Goal: Task Accomplishment & Management: Use online tool/utility

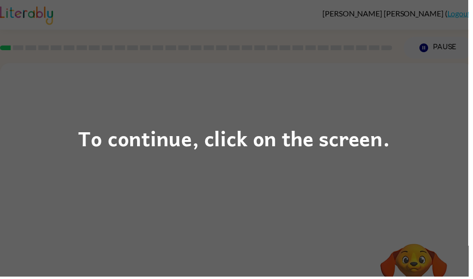
click at [351, 104] on div "To continue, click on the screen." at bounding box center [236, 139] width 473 height 279
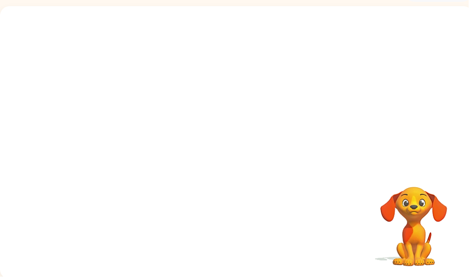
scroll to position [58, 0]
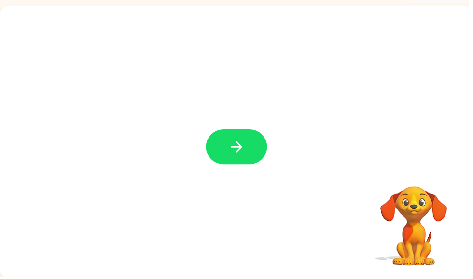
click at [237, 153] on icon "button" at bounding box center [238, 148] width 17 height 17
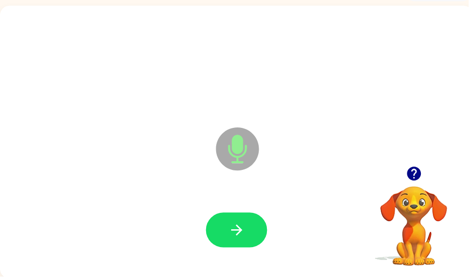
click at [247, 239] on icon "button" at bounding box center [238, 232] width 17 height 17
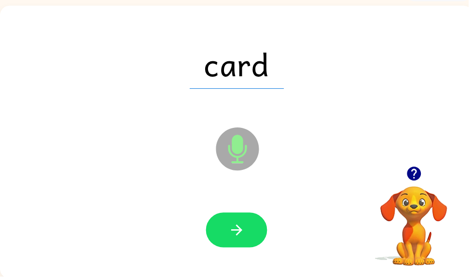
click at [254, 241] on button "button" at bounding box center [239, 232] width 62 height 35
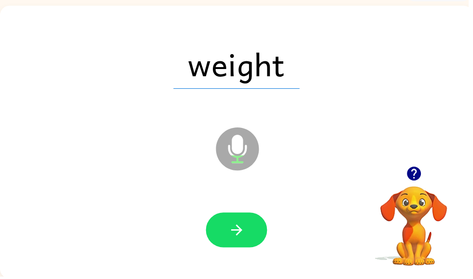
click at [248, 230] on button "button" at bounding box center [239, 232] width 62 height 35
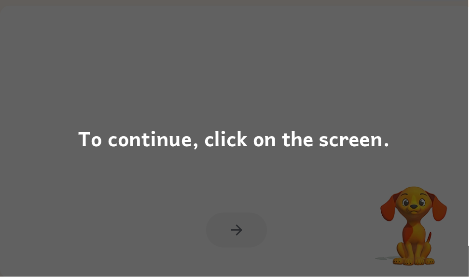
click at [470, 262] on div "To continue, click on the screen." at bounding box center [236, 139] width 473 height 279
click at [461, 153] on div "To continue, click on the screen." at bounding box center [236, 139] width 473 height 279
click at [460, 153] on div at bounding box center [238, 143] width 477 height 275
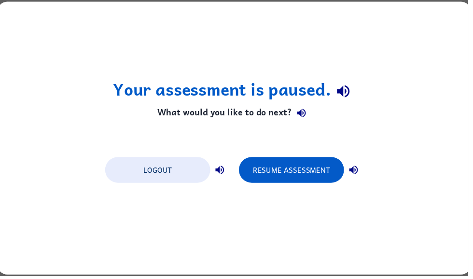
scroll to position [0, 0]
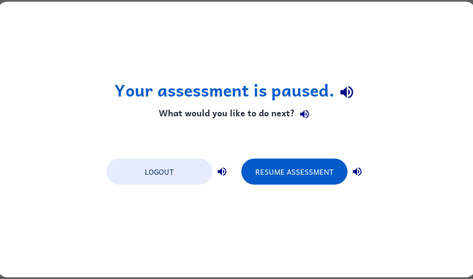
click at [307, 166] on button "Resume Assessment" at bounding box center [294, 172] width 106 height 26
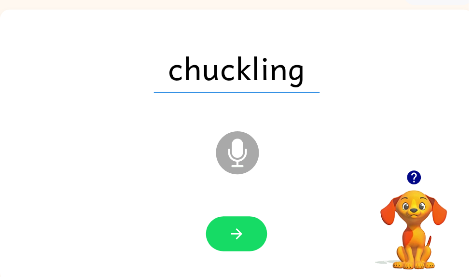
scroll to position [54, 0]
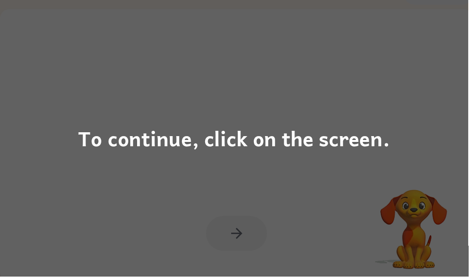
click at [347, 178] on div "To continue, click on the screen." at bounding box center [236, 139] width 473 height 279
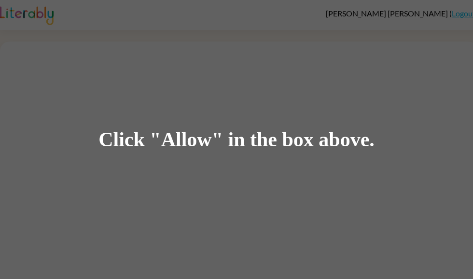
scroll to position [36, 0]
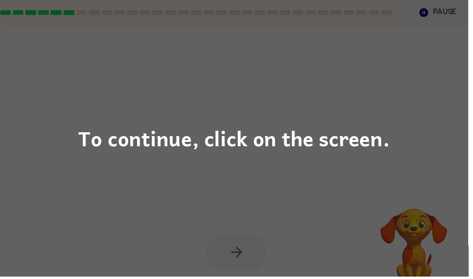
click at [345, 120] on div "To continue, click on the screen." at bounding box center [236, 139] width 473 height 279
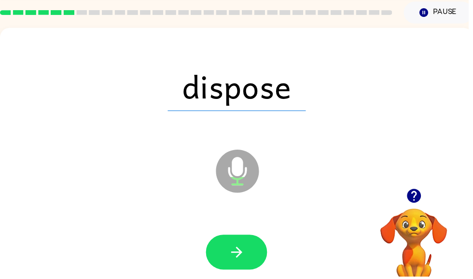
click at [466, 278] on div at bounding box center [239, 254] width 458 height 79
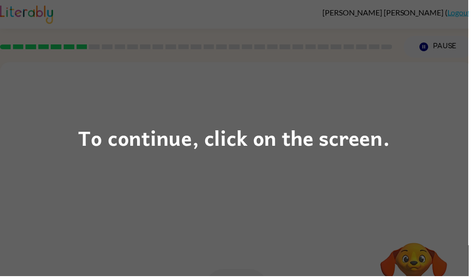
scroll to position [0, 0]
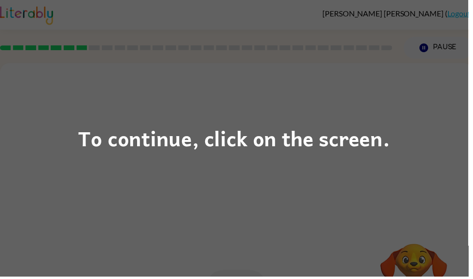
click at [404, 153] on div "To continue, click on the screen." at bounding box center [236, 139] width 473 height 279
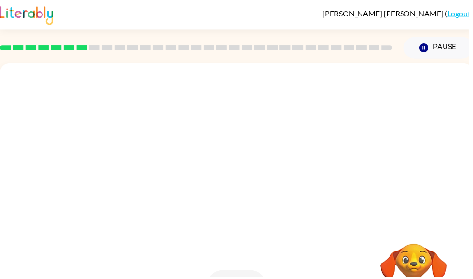
click at [402, 154] on div at bounding box center [239, 122] width 458 height 79
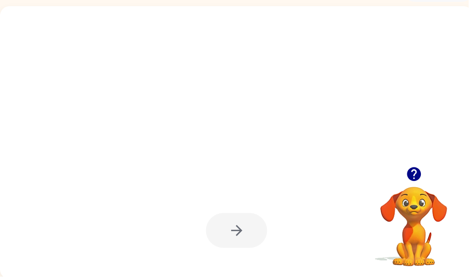
scroll to position [58, 0]
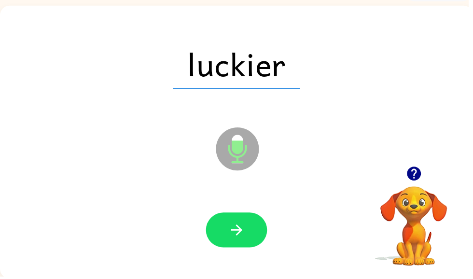
click at [259, 219] on button "button" at bounding box center [239, 232] width 62 height 35
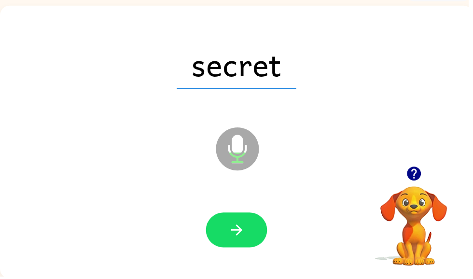
click at [245, 239] on icon "button" at bounding box center [238, 232] width 17 height 17
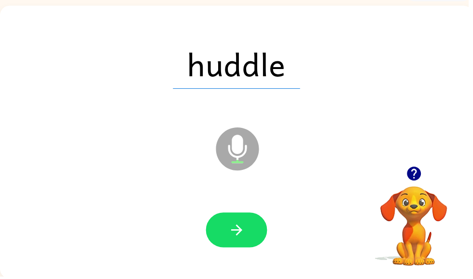
click at [247, 233] on button "button" at bounding box center [239, 232] width 62 height 35
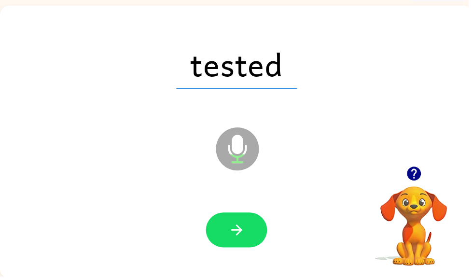
click at [247, 227] on icon "button" at bounding box center [238, 232] width 17 height 17
click at [259, 230] on button "button" at bounding box center [239, 232] width 62 height 35
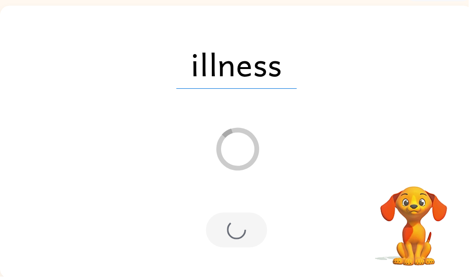
click at [236, 236] on div at bounding box center [239, 232] width 62 height 35
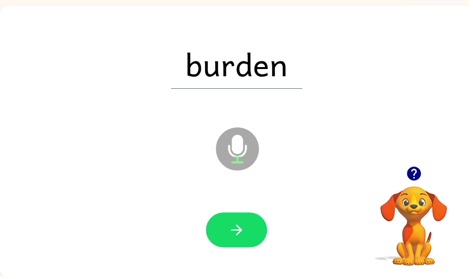
click at [250, 241] on button "button" at bounding box center [239, 232] width 62 height 35
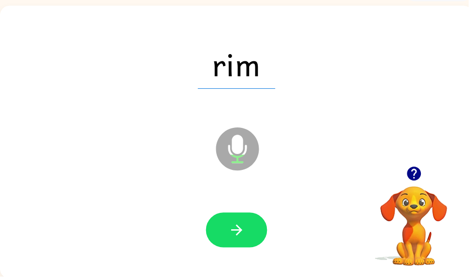
click at [237, 222] on button "button" at bounding box center [239, 232] width 62 height 35
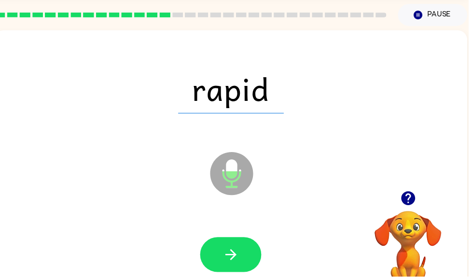
scroll to position [34, 0]
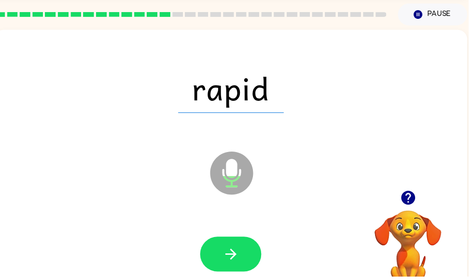
click at [245, 255] on button "button" at bounding box center [233, 256] width 62 height 35
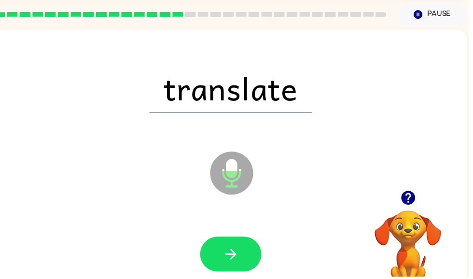
click at [245, 246] on button "button" at bounding box center [233, 256] width 62 height 35
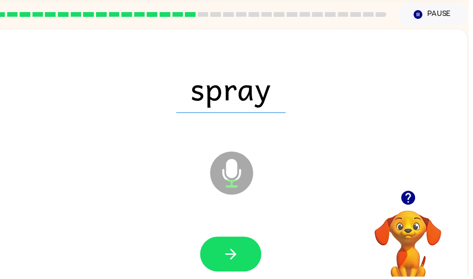
click at [239, 278] on div at bounding box center [233, 256] width 458 height 79
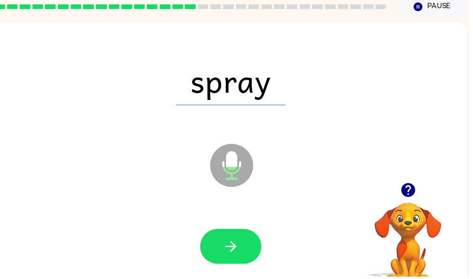
click at [250, 265] on button "button" at bounding box center [233, 248] width 62 height 35
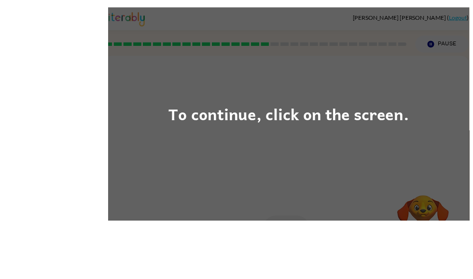
scroll to position [58, 0]
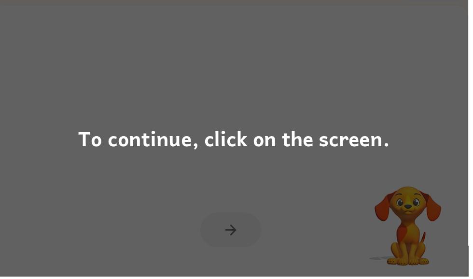
click at [412, 147] on div "To continue, click on the screen." at bounding box center [236, 139] width 473 height 279
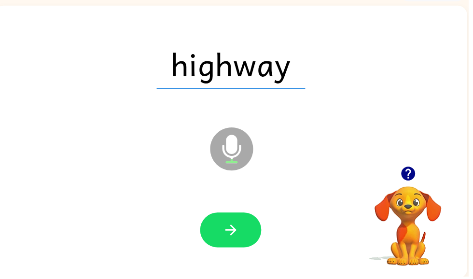
click at [223, 245] on button "button" at bounding box center [233, 232] width 62 height 35
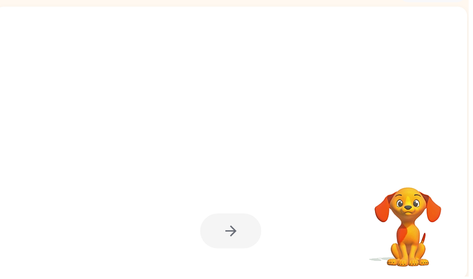
scroll to position [57, 0]
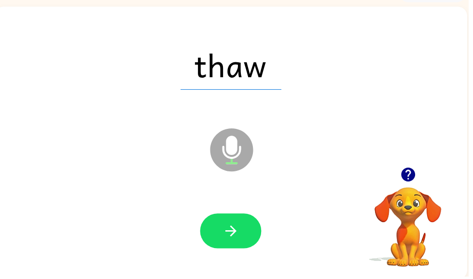
click at [248, 227] on button "button" at bounding box center [233, 233] width 62 height 35
click at [250, 239] on button "button" at bounding box center [233, 233] width 62 height 35
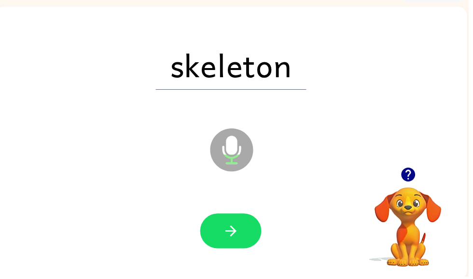
click at [244, 229] on button "button" at bounding box center [233, 233] width 62 height 35
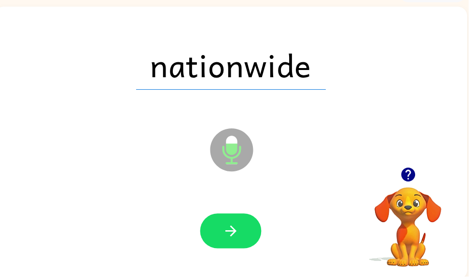
click at [245, 231] on button "button" at bounding box center [233, 233] width 62 height 35
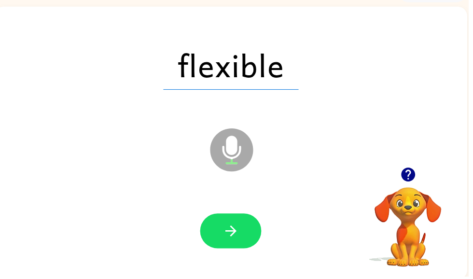
click at [247, 243] on button "button" at bounding box center [233, 233] width 62 height 35
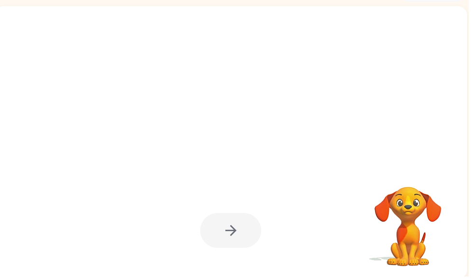
scroll to position [58, 0]
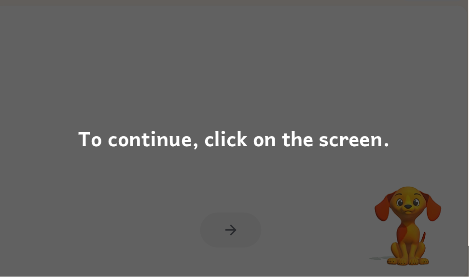
click at [439, 139] on div "To continue, click on the screen." at bounding box center [236, 139] width 473 height 279
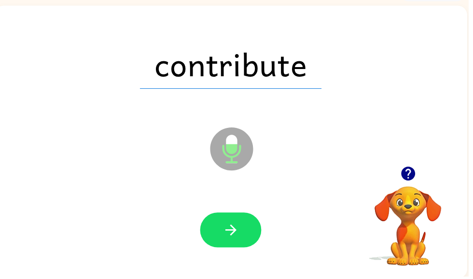
click at [249, 218] on button "button" at bounding box center [233, 232] width 62 height 35
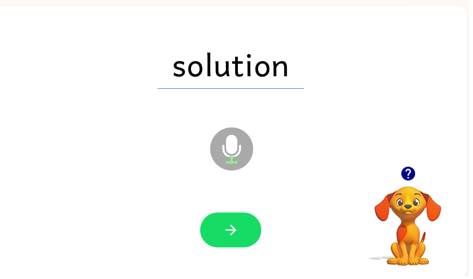
click at [251, 249] on button "button" at bounding box center [233, 232] width 62 height 35
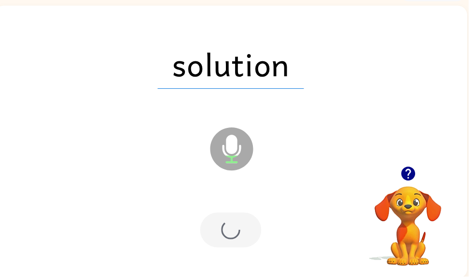
click at [253, 243] on div at bounding box center [233, 232] width 62 height 35
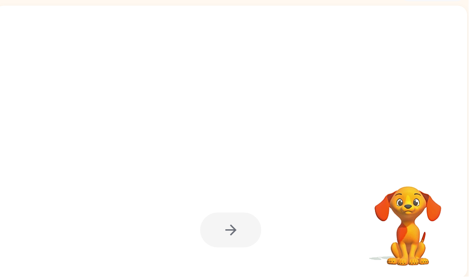
scroll to position [0, 0]
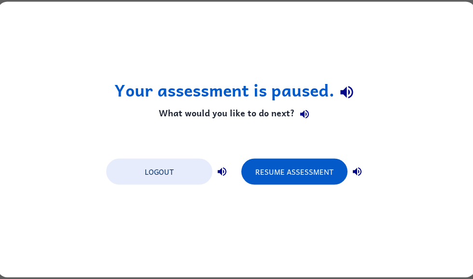
click at [433, 144] on div "Your assessment is paused. What would you like to do next? Logout Resume Assess…" at bounding box center [236, 139] width 477 height 275
click at [320, 167] on button "Resume Assessment" at bounding box center [294, 172] width 106 height 26
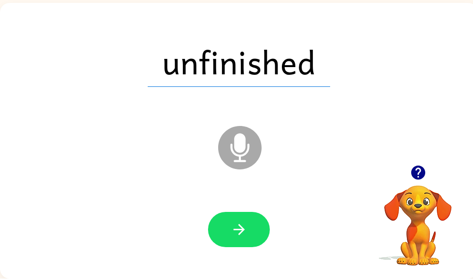
scroll to position [60, 0]
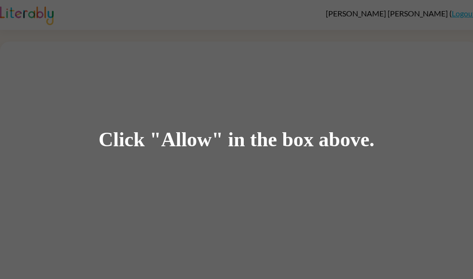
scroll to position [39, 0]
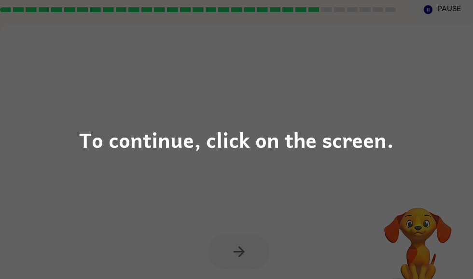
click at [246, 160] on div "To continue, click on the screen." at bounding box center [236, 139] width 473 height 279
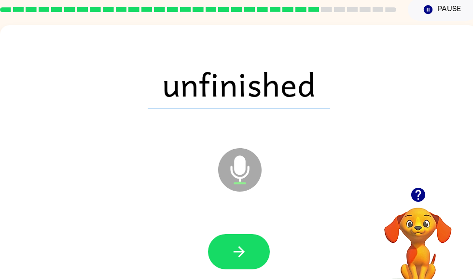
click at [231, 243] on button "button" at bounding box center [239, 251] width 62 height 35
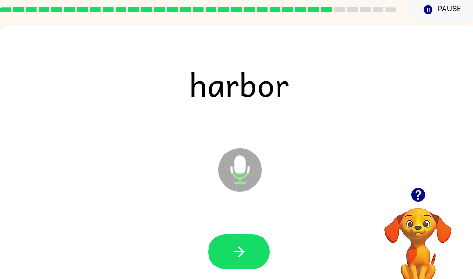
click at [253, 252] on button "button" at bounding box center [239, 251] width 62 height 35
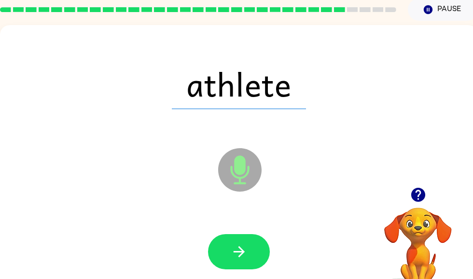
click at [244, 227] on div at bounding box center [239, 251] width 458 height 79
click at [231, 244] on icon "button" at bounding box center [238, 251] width 17 height 17
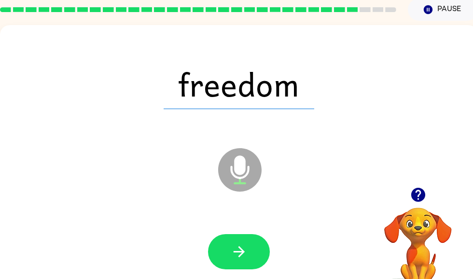
click at [245, 252] on icon "button" at bounding box center [238, 251] width 17 height 17
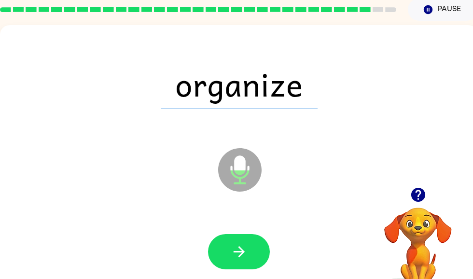
click at [243, 251] on icon "button" at bounding box center [238, 251] width 11 height 11
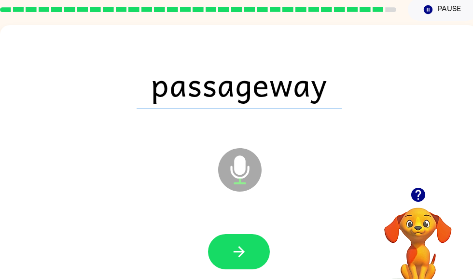
click at [250, 244] on button "button" at bounding box center [239, 251] width 62 height 35
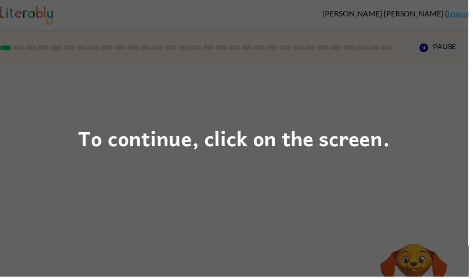
click at [68, 153] on div "To continue, click on the screen." at bounding box center [236, 139] width 473 height 279
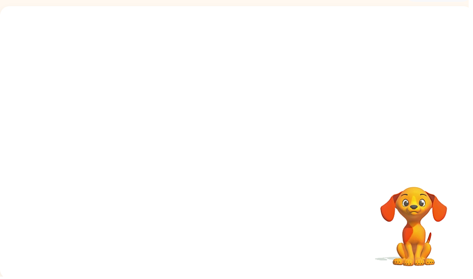
scroll to position [58, 0]
click at [472, 198] on div "Your browser must support playing .mp4 files to use Literably. Please try using…" at bounding box center [238, 143] width 477 height 275
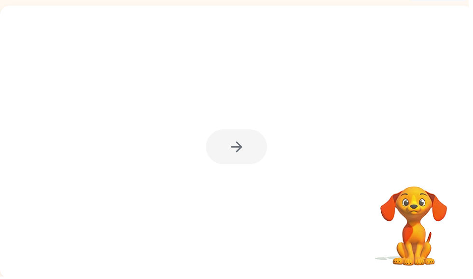
click at [251, 157] on div at bounding box center [239, 148] width 62 height 35
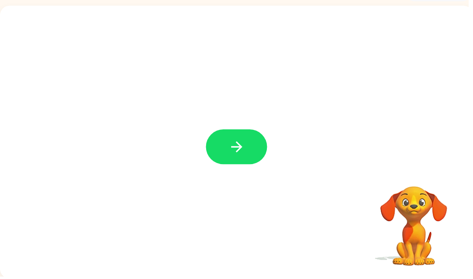
click at [253, 162] on button "button" at bounding box center [239, 148] width 62 height 35
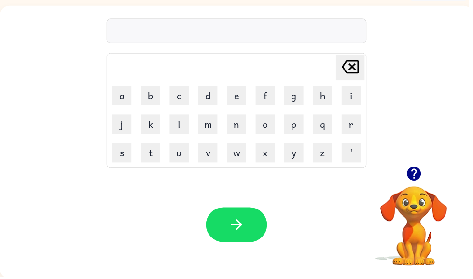
click at [156, 99] on button "b" at bounding box center [151, 96] width 19 height 19
click at [269, 129] on button "o" at bounding box center [267, 125] width 19 height 19
click at [132, 103] on button "a" at bounding box center [122, 96] width 19 height 19
click at [351, 134] on button "r" at bounding box center [354, 125] width 19 height 19
click at [359, 123] on button "r" at bounding box center [354, 125] width 19 height 19
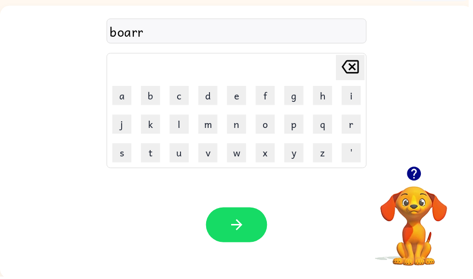
click at [359, 65] on icon "[PERSON_NAME] last character input" at bounding box center [353, 67] width 23 height 23
click at [217, 94] on button "d" at bounding box center [209, 96] width 19 height 19
click at [236, 95] on button "e" at bounding box center [238, 96] width 19 height 19
click at [363, 123] on button "r" at bounding box center [354, 125] width 19 height 19
click at [354, 127] on button "r" at bounding box center [354, 125] width 19 height 19
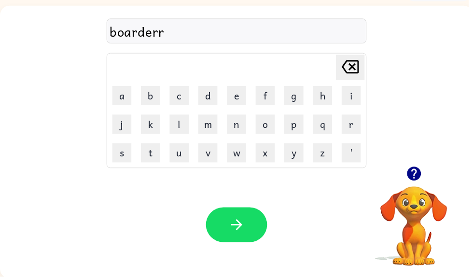
click at [229, 205] on div "Your browser must support playing .mp4 files to use Literably. Please try using…" at bounding box center [238, 227] width 477 height 108
click at [354, 71] on icon "Delete Delete last character input" at bounding box center [353, 67] width 23 height 23
click at [260, 212] on button "button" at bounding box center [239, 226] width 62 height 35
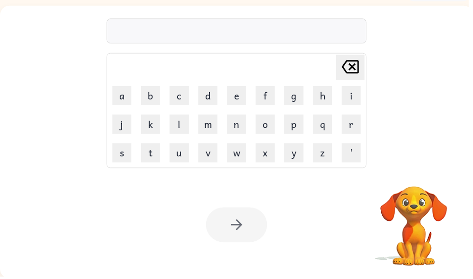
click at [364, 118] on button "r" at bounding box center [354, 125] width 19 height 19
click at [274, 125] on button "o" at bounding box center [267, 125] width 19 height 19
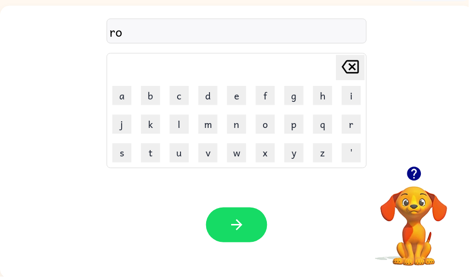
click at [180, 152] on button "u" at bounding box center [180, 154] width 19 height 19
click at [235, 126] on button "n" at bounding box center [238, 125] width 19 height 19
click at [214, 98] on button "d" at bounding box center [209, 96] width 19 height 19
click at [247, 219] on icon "button" at bounding box center [238, 226] width 17 height 17
click at [208, 128] on button "m" at bounding box center [209, 125] width 19 height 19
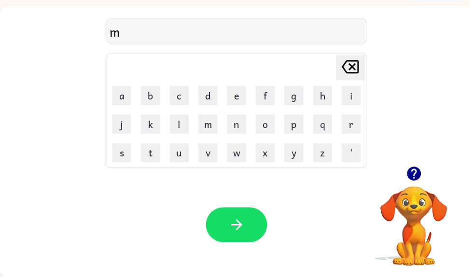
click at [129, 102] on button "a" at bounding box center [122, 96] width 19 height 19
click at [189, 95] on button "c" at bounding box center [180, 96] width 19 height 19
click at [185, 100] on button "c" at bounding box center [180, 96] width 19 height 19
click at [357, 61] on icon "Delete Delete last character input" at bounding box center [353, 67] width 23 height 23
click at [321, 94] on button "h" at bounding box center [325, 96] width 19 height 19
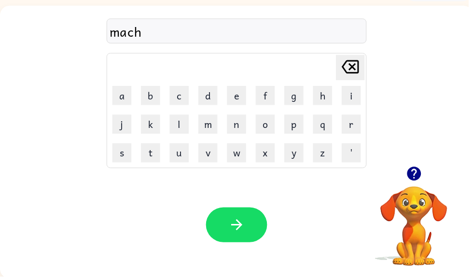
click at [356, 95] on button "i" at bounding box center [354, 96] width 19 height 19
click at [209, 130] on button "m" at bounding box center [209, 125] width 19 height 19
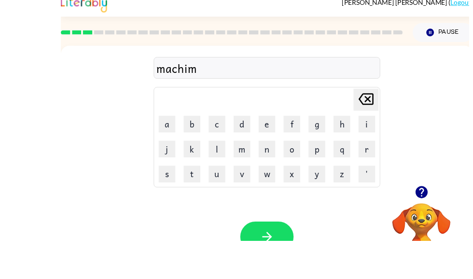
scroll to position [0, 0]
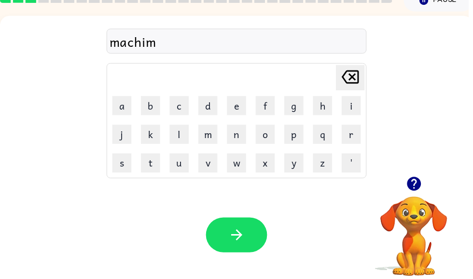
click at [359, 75] on icon "Delete Delete last character input" at bounding box center [353, 77] width 23 height 23
click at [241, 140] on button "n" at bounding box center [238, 135] width 19 height 19
click at [236, 109] on button "e" at bounding box center [238, 106] width 19 height 19
click at [248, 226] on button "button" at bounding box center [239, 236] width 62 height 35
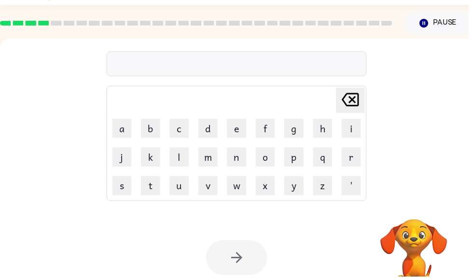
scroll to position [0, 0]
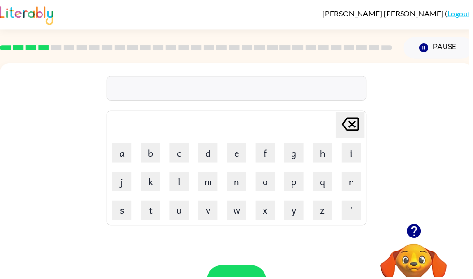
click at [155, 221] on button "t" at bounding box center [151, 212] width 19 height 19
click at [353, 189] on button "r" at bounding box center [354, 183] width 19 height 19
click at [115, 157] on button "a" at bounding box center [122, 154] width 19 height 19
click at [360, 157] on button "i" at bounding box center [354, 154] width 19 height 19
click at [236, 183] on button "n" at bounding box center [238, 183] width 19 height 19
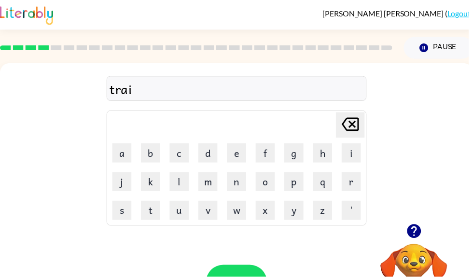
scroll to position [21, 0]
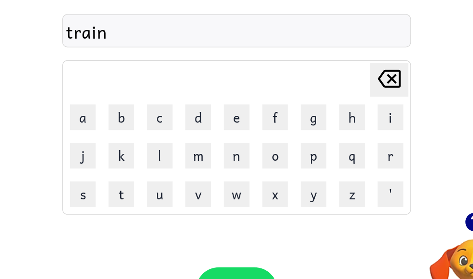
click at [208, 246] on button "button" at bounding box center [239, 263] width 62 height 35
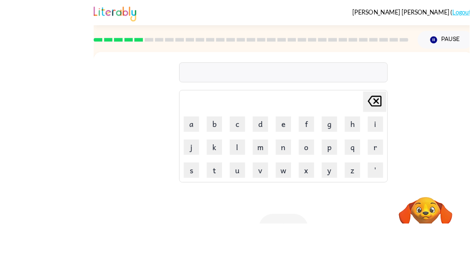
scroll to position [57, 0]
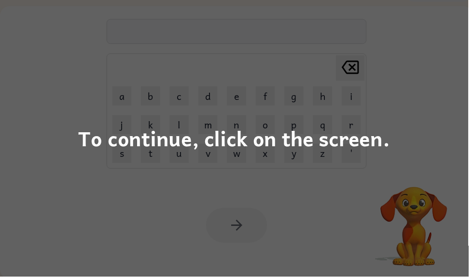
click at [415, 161] on div "To continue, click on the screen." at bounding box center [236, 139] width 473 height 279
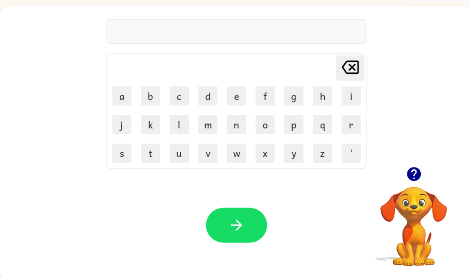
click at [213, 98] on button "d" at bounding box center [209, 96] width 19 height 19
click at [242, 99] on button "e" at bounding box center [238, 96] width 19 height 19
click at [273, 98] on button "f" at bounding box center [267, 96] width 19 height 19
click at [359, 99] on button "i" at bounding box center [354, 96] width 19 height 19
click at [232, 123] on button "n" at bounding box center [238, 125] width 19 height 19
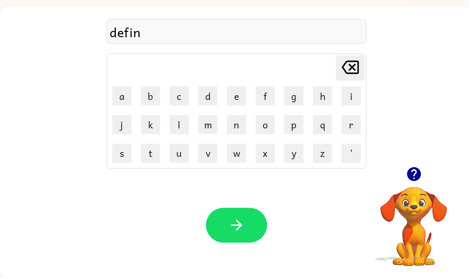
click at [128, 153] on button "s" at bounding box center [122, 154] width 19 height 19
click at [240, 99] on button "e" at bounding box center [238, 96] width 19 height 19
click at [355, 71] on icon "Delete Delete last character input" at bounding box center [353, 67] width 23 height 23
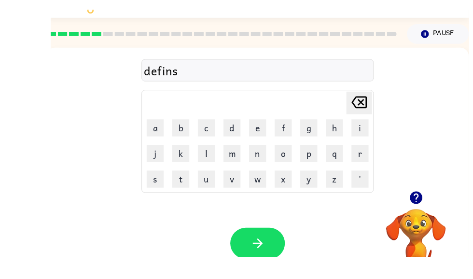
scroll to position [0, 0]
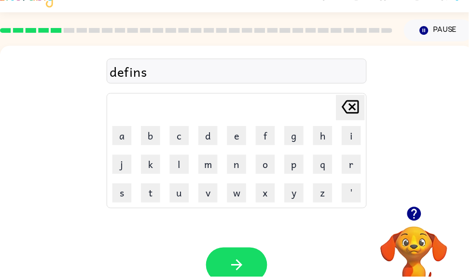
click at [363, 104] on icon "Delete Delete last character input" at bounding box center [353, 107] width 23 height 23
click at [357, 108] on icon "Delete Delete last character input" at bounding box center [353, 107] width 23 height 23
click at [238, 139] on button "e" at bounding box center [238, 136] width 19 height 19
click at [350, 110] on icon "Delete Delete last character input" at bounding box center [353, 107] width 23 height 23
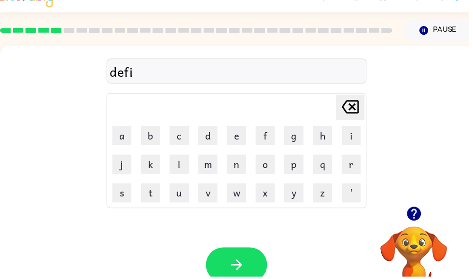
click at [241, 168] on button "n" at bounding box center [238, 165] width 19 height 19
click at [211, 201] on button "v" at bounding box center [209, 194] width 19 height 19
click at [243, 138] on button "e" at bounding box center [238, 136] width 19 height 19
click at [359, 112] on icon "Delete Delete last character input" at bounding box center [353, 107] width 23 height 23
click at [349, 109] on icon "Delete Delete last character input" at bounding box center [353, 107] width 23 height 23
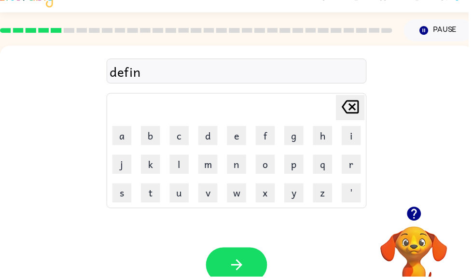
click at [126, 201] on button "s" at bounding box center [122, 194] width 19 height 19
click at [239, 140] on button "e" at bounding box center [238, 136] width 19 height 19
click at [212, 193] on button "v" at bounding box center [209, 194] width 19 height 19
click at [234, 141] on button "e" at bounding box center [238, 136] width 19 height 19
click at [255, 259] on button "button" at bounding box center [239, 267] width 62 height 35
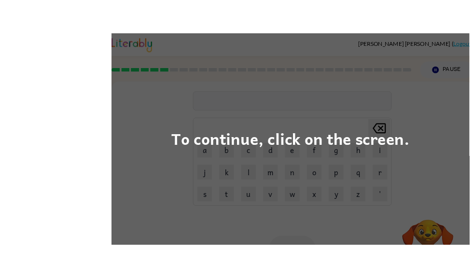
scroll to position [27, 0]
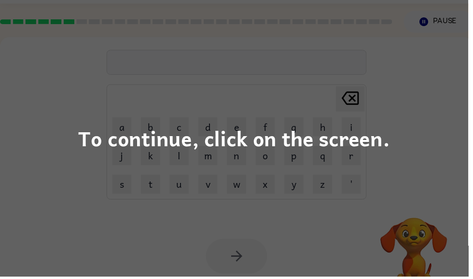
click at [366, 165] on div "To continue, click on the screen." at bounding box center [236, 139] width 473 height 279
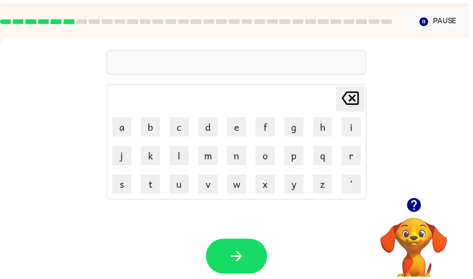
click at [209, 192] on button "v" at bounding box center [209, 185] width 19 height 19
click at [128, 127] on button "a" at bounding box center [122, 127] width 19 height 19
click at [180, 128] on button "c" at bounding box center [180, 127] width 19 height 19
click at [130, 130] on button "a" at bounding box center [122, 127] width 19 height 19
click at [157, 183] on button "t" at bounding box center [151, 185] width 19 height 19
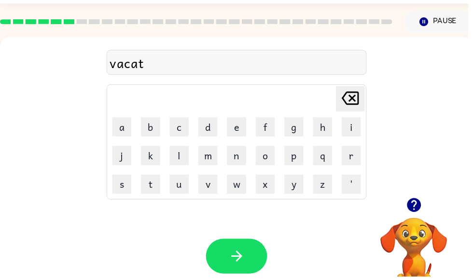
click at [355, 127] on button "i" at bounding box center [354, 127] width 19 height 19
click at [276, 157] on button "o" at bounding box center [267, 156] width 19 height 19
click at [240, 162] on button "n" at bounding box center [238, 156] width 19 height 19
click at [233, 238] on div "Your browser must support playing .mp4 files to use Literably. Please try using…" at bounding box center [238, 258] width 477 height 108
click at [242, 239] on div "Your browser must support playing .mp4 files to use Literably. Please try using…" at bounding box center [238, 258] width 477 height 108
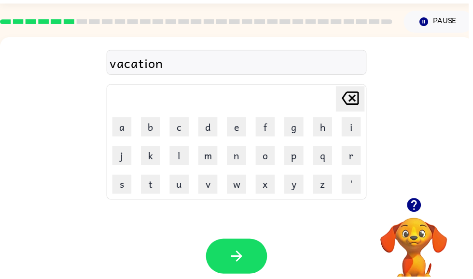
click at [249, 256] on button "button" at bounding box center [239, 258] width 62 height 35
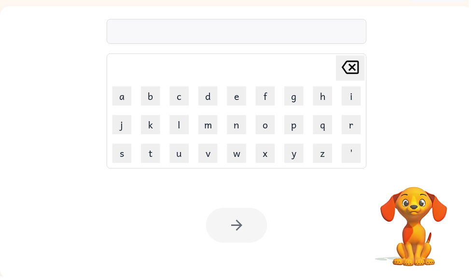
scroll to position [58, 0]
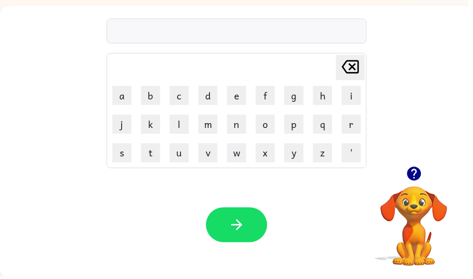
click at [303, 130] on button "p" at bounding box center [296, 125] width 19 height 19
click at [182, 154] on button "u" at bounding box center [180, 154] width 19 height 19
click at [220, 98] on td "d" at bounding box center [210, 96] width 28 height 28
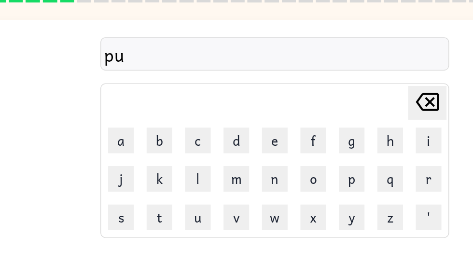
click at [200, 103] on button "d" at bounding box center [209, 105] width 19 height 19
click at [200, 108] on button "d" at bounding box center [209, 105] width 19 height 19
click at [229, 104] on button "e" at bounding box center [238, 105] width 19 height 19
click at [342, 83] on icon "Delete Delete last character input" at bounding box center [353, 76] width 23 height 23
click at [171, 133] on button "l" at bounding box center [180, 134] width 19 height 19
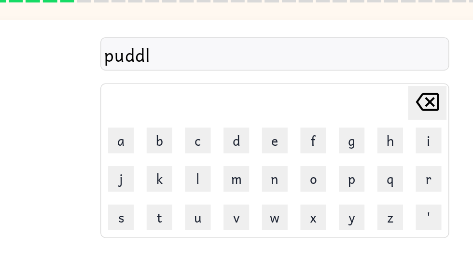
click at [229, 111] on button "e" at bounding box center [238, 105] width 19 height 19
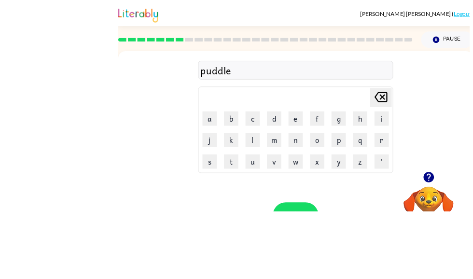
scroll to position [57, 0]
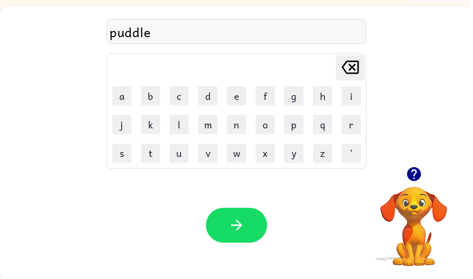
click at [275, 231] on div "Your browser must support playing .mp4 files to use Literably. Please try using…" at bounding box center [238, 227] width 477 height 108
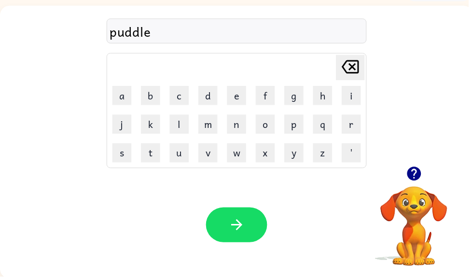
click at [263, 224] on button "button" at bounding box center [239, 226] width 62 height 35
click at [212, 122] on button "m" at bounding box center [209, 125] width 19 height 19
click at [348, 102] on button "i" at bounding box center [354, 96] width 19 height 19
click at [357, 125] on button "r" at bounding box center [354, 125] width 19 height 19
click at [121, 106] on button "a" at bounding box center [122, 96] width 19 height 19
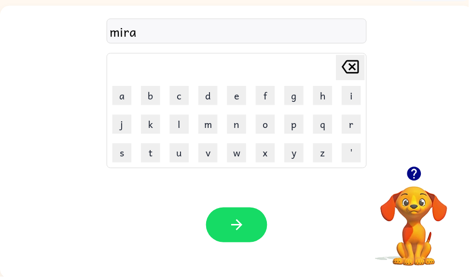
click at [183, 87] on button "c" at bounding box center [180, 96] width 19 height 19
click at [244, 97] on button "e" at bounding box center [238, 96] width 19 height 19
click at [355, 68] on icon at bounding box center [353, 68] width 17 height 14
click at [351, 70] on icon "Delete Delete last character input" at bounding box center [353, 67] width 23 height 23
click at [183, 102] on button "c" at bounding box center [180, 96] width 19 height 19
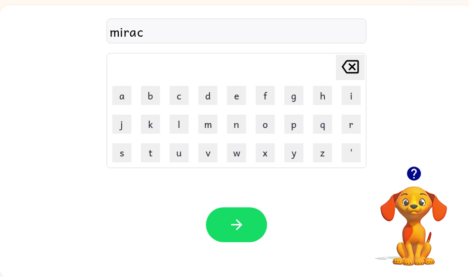
click at [182, 101] on button "c" at bounding box center [180, 96] width 19 height 19
click at [231, 98] on button "e" at bounding box center [238, 96] width 19 height 19
click at [364, 59] on icon "Delete Delete last character input" at bounding box center [353, 67] width 23 height 23
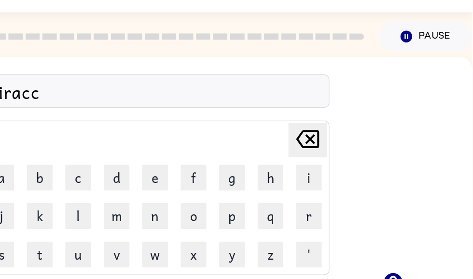
click at [337, 106] on icon "Delete Delete last character input" at bounding box center [348, 104] width 23 height 23
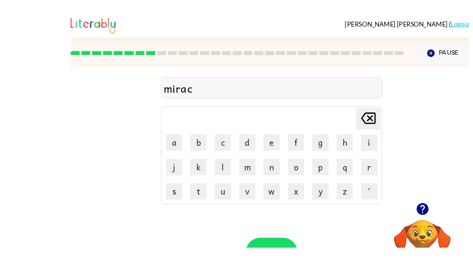
scroll to position [21, 0]
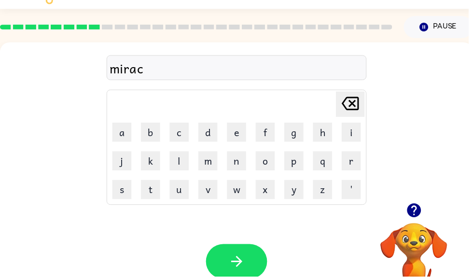
click at [232, 133] on button "e" at bounding box center [238, 132] width 19 height 19
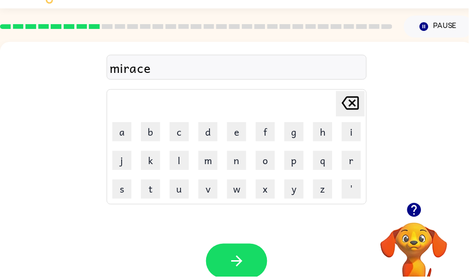
click at [244, 242] on div "Your browser must support playing .mp4 files to use Literably. Please try using…" at bounding box center [238, 263] width 477 height 108
click at [247, 255] on button "button" at bounding box center [239, 263] width 62 height 35
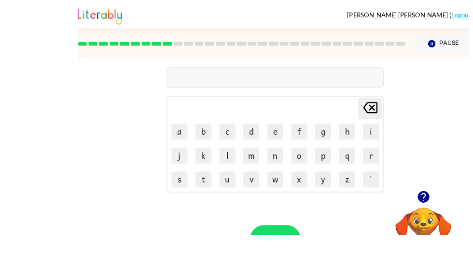
scroll to position [57, 0]
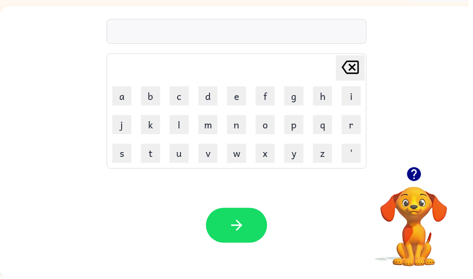
click at [219, 128] on button "m" at bounding box center [209, 125] width 19 height 19
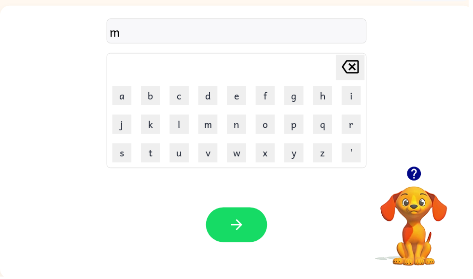
click at [352, 98] on button "i" at bounding box center [354, 96] width 19 height 19
click at [213, 99] on button "d" at bounding box center [209, 96] width 19 height 19
click at [223, 113] on td "m" at bounding box center [210, 125] width 28 height 28
click at [210, 118] on button "m" at bounding box center [209, 125] width 19 height 19
click at [276, 124] on button "o" at bounding box center [267, 125] width 19 height 19
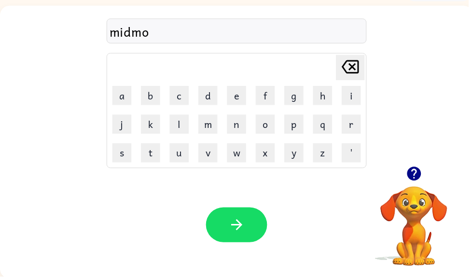
click at [265, 126] on button "o" at bounding box center [267, 125] width 19 height 19
click at [361, 70] on icon at bounding box center [353, 68] width 17 height 14
click at [357, 129] on button "r" at bounding box center [354, 125] width 19 height 19
click at [230, 123] on button "n" at bounding box center [238, 125] width 19 height 19
click at [351, 96] on button "i" at bounding box center [354, 96] width 19 height 19
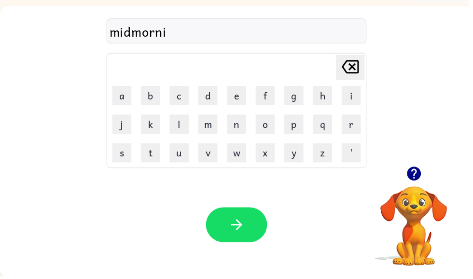
click at [245, 126] on button "n" at bounding box center [238, 125] width 19 height 19
click at [294, 91] on button "g" at bounding box center [296, 96] width 19 height 19
click at [241, 218] on button "button" at bounding box center [239, 226] width 62 height 35
click at [210, 96] on button "d" at bounding box center [209, 96] width 19 height 19
click at [351, 93] on button "i" at bounding box center [354, 96] width 19 height 19
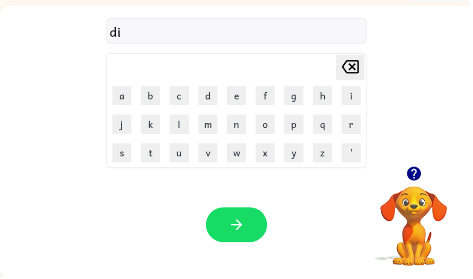
click at [129, 163] on button "s" at bounding box center [122, 154] width 19 height 19
click at [155, 156] on button "t" at bounding box center [151, 154] width 19 height 19
click at [360, 118] on button "r" at bounding box center [354, 125] width 19 height 19
click at [179, 152] on button "u" at bounding box center [180, 154] width 19 height 19
click at [127, 157] on button "s" at bounding box center [122, 154] width 19 height 19
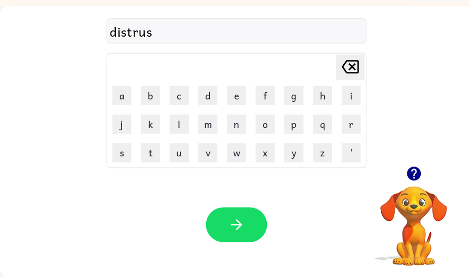
click at [149, 154] on button "t" at bounding box center [151, 154] width 19 height 19
click at [237, 97] on button "e" at bounding box center [238, 96] width 19 height 19
click at [247, 94] on button "e" at bounding box center [238, 96] width 19 height 19
click at [247, 96] on button "e" at bounding box center [238, 96] width 19 height 19
click at [246, 99] on button "e" at bounding box center [238, 96] width 19 height 19
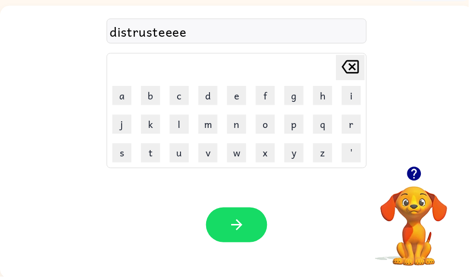
click at [244, 99] on button "e" at bounding box center [238, 96] width 19 height 19
click at [351, 68] on icon "Delete Delete last character input" at bounding box center [353, 67] width 23 height 23
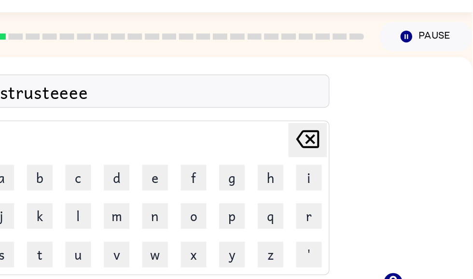
scroll to position [0, 0]
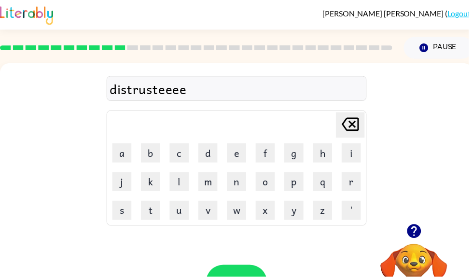
click at [354, 130] on icon "Delete Delete last character input" at bounding box center [353, 125] width 23 height 23
click at [355, 125] on icon at bounding box center [353, 126] width 17 height 14
click at [357, 125] on icon "Delete Delete last character input" at bounding box center [353, 125] width 23 height 23
click at [209, 152] on button "d" at bounding box center [209, 154] width 19 height 19
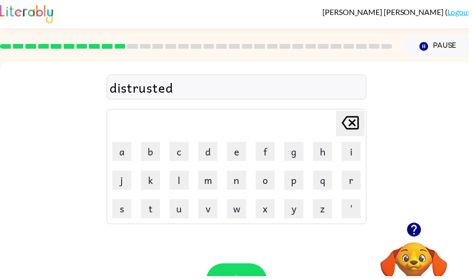
scroll to position [1, 0]
click at [260, 275] on button "button" at bounding box center [239, 283] width 62 height 35
click at [361, 183] on button "r" at bounding box center [354, 181] width 19 height 19
click at [253, 184] on table "Delete Delete last character input a b c d e f g h i j k l m n o p q r s t u v …" at bounding box center [238, 167] width 261 height 115
click at [124, 150] on button "a" at bounding box center [122, 152] width 19 height 19
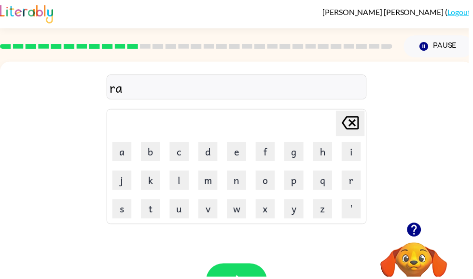
click at [207, 153] on button "d" at bounding box center [209, 152] width 19 height 19
click at [351, 131] on icon "Delete Delete last character input" at bounding box center [353, 123] width 23 height 23
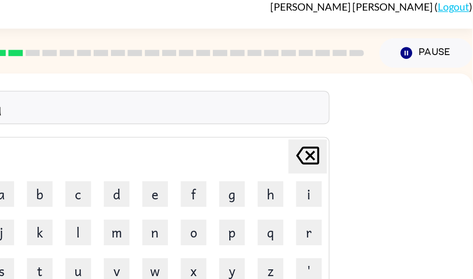
click at [337, 117] on icon "Delete Delete last character input" at bounding box center [348, 123] width 23 height 23
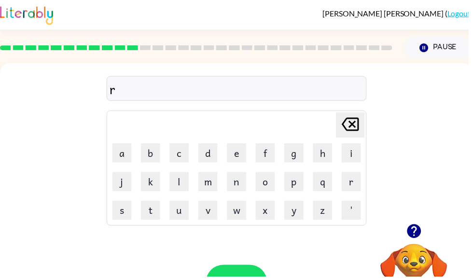
click at [269, 191] on button "o" at bounding box center [267, 183] width 19 height 19
click at [118, 152] on button "a" at bounding box center [122, 154] width 19 height 19
click at [214, 153] on button "d" at bounding box center [209, 154] width 19 height 19
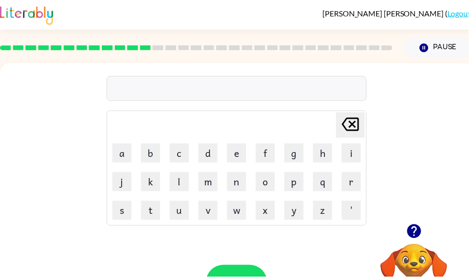
click at [187, 212] on button "u" at bounding box center [180, 212] width 19 height 19
click at [293, 189] on button "p" at bounding box center [296, 183] width 19 height 19
click at [294, 156] on button "g" at bounding box center [296, 154] width 19 height 19
click at [355, 183] on button "r" at bounding box center [354, 183] width 19 height 19
click at [117, 156] on button "a" at bounding box center [122, 154] width 19 height 19
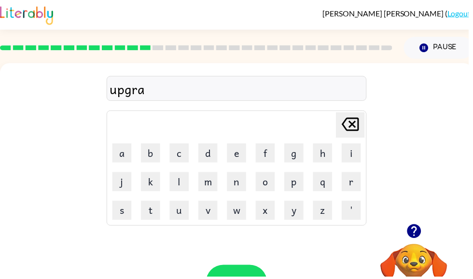
click at [203, 161] on button "d" at bounding box center [209, 154] width 19 height 19
click at [237, 156] on button "e" at bounding box center [238, 154] width 19 height 19
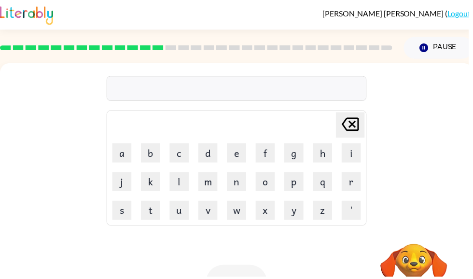
click at [216, 191] on button "m" at bounding box center [209, 183] width 19 height 19
click at [107, 162] on div "m Delete Delete last character input a b c d e f g h i j k l m n o p q r s t u …" at bounding box center [238, 145] width 477 height 162
click at [124, 153] on button "a" at bounding box center [122, 154] width 19 height 19
click at [211, 155] on button "d" at bounding box center [209, 154] width 19 height 19
click at [237, 190] on button "n" at bounding box center [238, 183] width 19 height 19
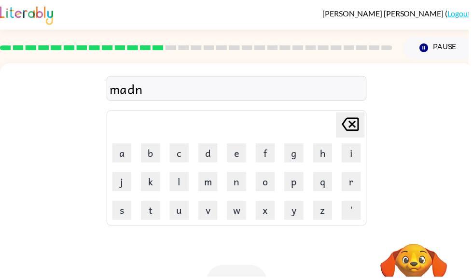
click at [243, 154] on button "e" at bounding box center [238, 154] width 19 height 19
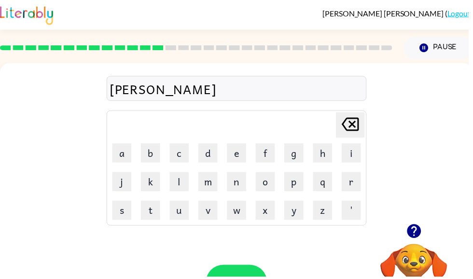
click at [123, 213] on button "s" at bounding box center [122, 212] width 19 height 19
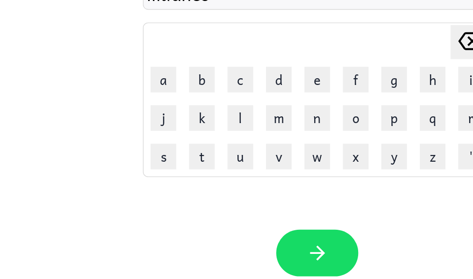
scroll to position [50, 0]
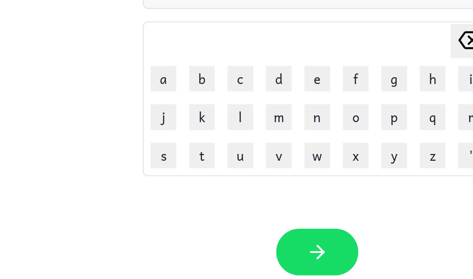
click at [237, 226] on icon "button" at bounding box center [238, 234] width 17 height 17
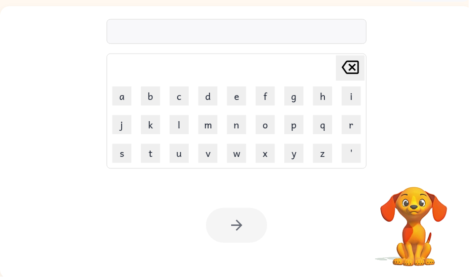
scroll to position [58, 0]
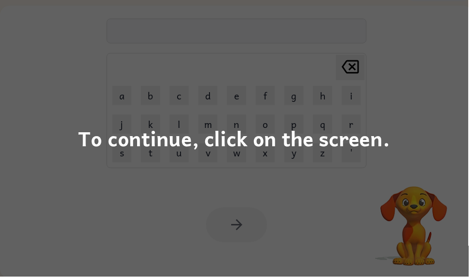
click at [379, 143] on div "To continue, click on the screen." at bounding box center [236, 139] width 314 height 33
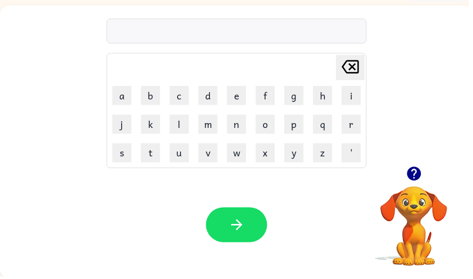
click at [154, 98] on button "b" at bounding box center [151, 96] width 19 height 19
click at [270, 127] on button "o" at bounding box center [267, 125] width 19 height 19
click at [238, 127] on button "n" at bounding box center [238, 125] width 19 height 19
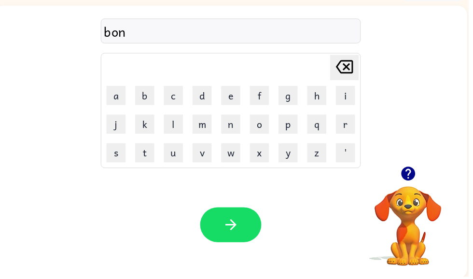
scroll to position [0, 6]
click at [176, 158] on button "u" at bounding box center [174, 154] width 19 height 19
click at [121, 152] on button "s" at bounding box center [117, 154] width 19 height 19
click at [238, 224] on icon "button" at bounding box center [233, 226] width 17 height 17
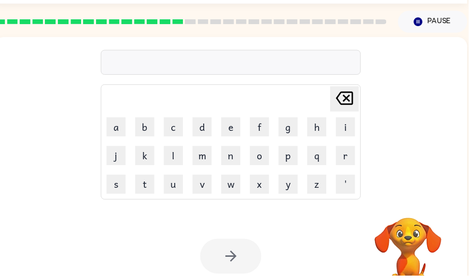
scroll to position [0, 0]
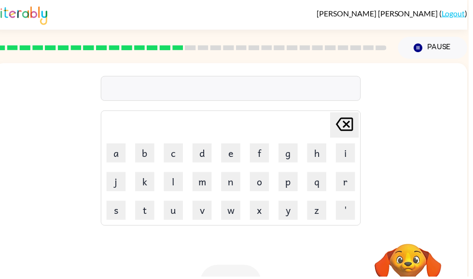
click at [437, 41] on button "Pause Pause" at bounding box center [437, 48] width 70 height 22
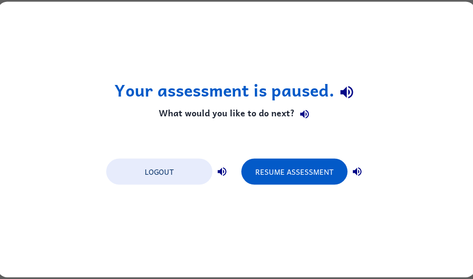
click at [316, 172] on button "Resume Assessment" at bounding box center [294, 172] width 106 height 26
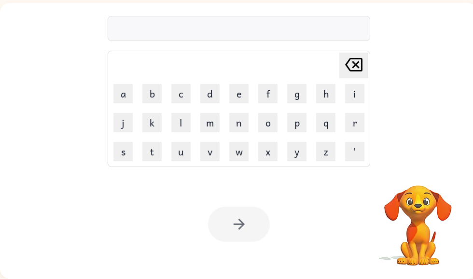
scroll to position [60, 0]
click at [119, 147] on button "s" at bounding box center [122, 151] width 19 height 19
click at [237, 156] on button "w" at bounding box center [238, 151] width 19 height 19
click at [116, 89] on button "a" at bounding box center [122, 93] width 19 height 19
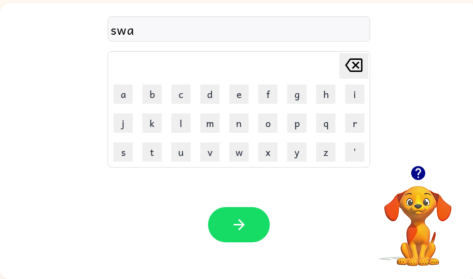
click at [353, 124] on button "r" at bounding box center [354, 122] width 19 height 19
click at [214, 125] on button "m" at bounding box center [209, 122] width 19 height 19
click at [235, 216] on icon "button" at bounding box center [238, 224] width 17 height 17
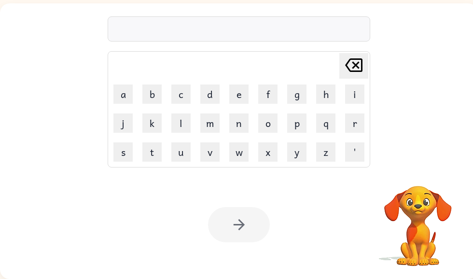
click at [234, 156] on button "w" at bounding box center [238, 151] width 19 height 19
click at [124, 94] on button "a" at bounding box center [122, 93] width 19 height 19
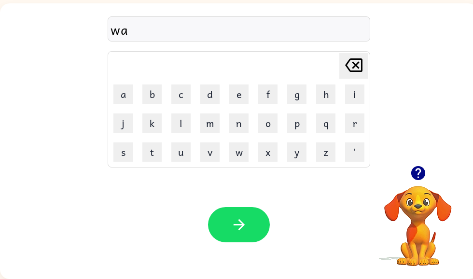
click at [358, 66] on icon "Delete Delete last character input" at bounding box center [353, 65] width 23 height 23
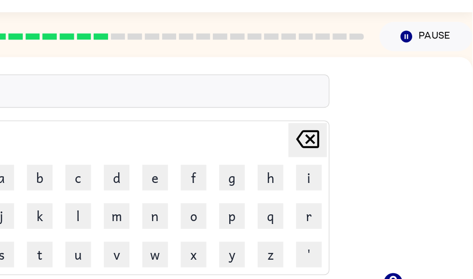
click at [337, 100] on icon "Delete Delete last character input" at bounding box center [348, 104] width 23 height 23
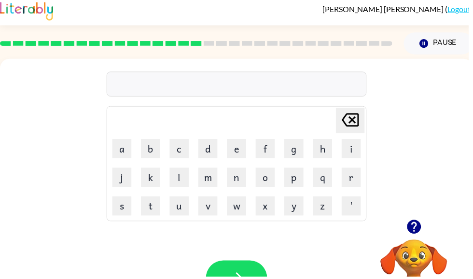
click at [357, 181] on button "r" at bounding box center [354, 178] width 19 height 19
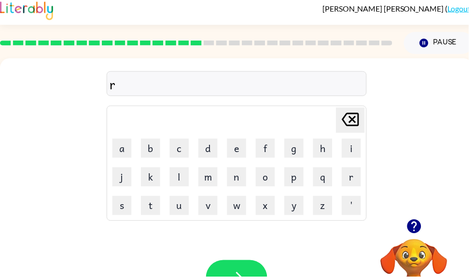
click at [128, 141] on button "a" at bounding box center [122, 149] width 19 height 19
click at [212, 182] on button "m" at bounding box center [209, 178] width 19 height 19
click at [243, 276] on icon "button" at bounding box center [238, 279] width 17 height 17
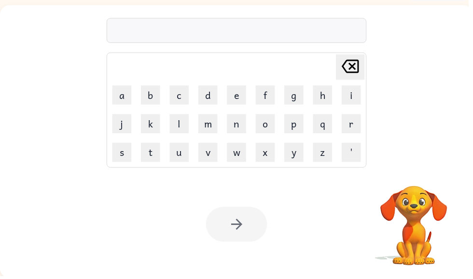
scroll to position [58, 0]
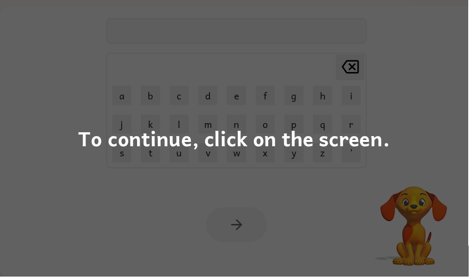
click at [401, 157] on div "To continue, click on the screen." at bounding box center [236, 139] width 473 height 279
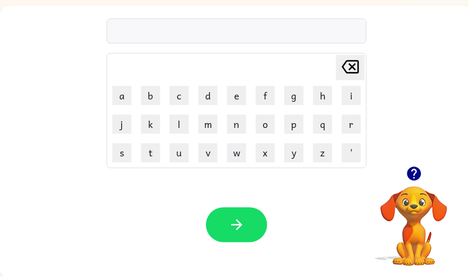
click at [161, 98] on button "b" at bounding box center [151, 96] width 19 height 19
click at [352, 129] on button "r" at bounding box center [354, 125] width 19 height 19
click at [359, 98] on button "i" at bounding box center [354, 96] width 19 height 19
click at [212, 126] on button "m" at bounding box center [209, 125] width 19 height 19
click at [347, 101] on button "i" at bounding box center [354, 96] width 19 height 19
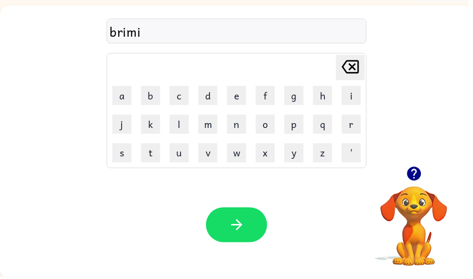
click at [346, 100] on button "i" at bounding box center [354, 96] width 19 height 19
click at [353, 68] on icon "Delete Delete last character input" at bounding box center [353, 67] width 23 height 23
click at [243, 128] on button "n" at bounding box center [238, 125] width 19 height 19
click at [289, 106] on button "g" at bounding box center [296, 96] width 19 height 19
click at [254, 221] on button "button" at bounding box center [239, 226] width 62 height 35
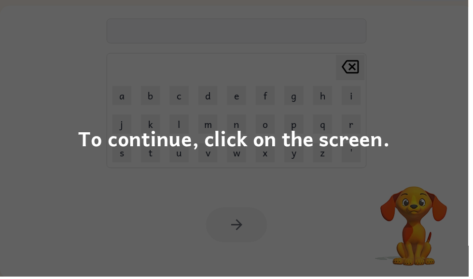
click at [411, 162] on div "To continue, click on the screen." at bounding box center [236, 139] width 473 height 279
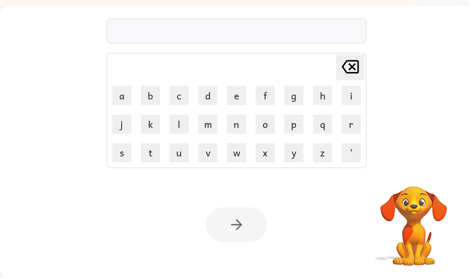
scroll to position [0, 0]
click at [114, 167] on td "s" at bounding box center [123, 154] width 28 height 28
click at [126, 152] on button "s" at bounding box center [122, 154] width 19 height 19
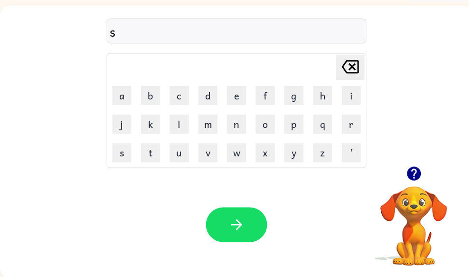
click at [152, 127] on button "k" at bounding box center [151, 125] width 19 height 19
click at [234, 98] on button "e" at bounding box center [238, 96] width 19 height 19
click at [126, 157] on button "s" at bounding box center [122, 154] width 19 height 19
click at [154, 154] on button "t" at bounding box center [151, 154] width 19 height 19
click at [375, 64] on div "skest Delete Delete last character input a b c d e f g h i j k l m n o p q r s …" at bounding box center [238, 87] width 477 height 162
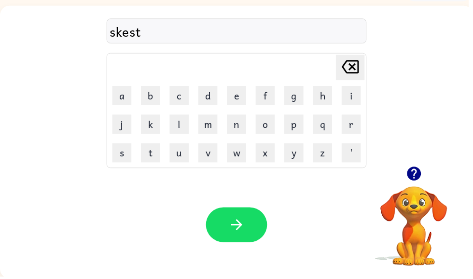
click at [374, 64] on div "skest Delete Delete last character input a b c d e f g h i j k l m n o p q r s …" at bounding box center [238, 87] width 477 height 162
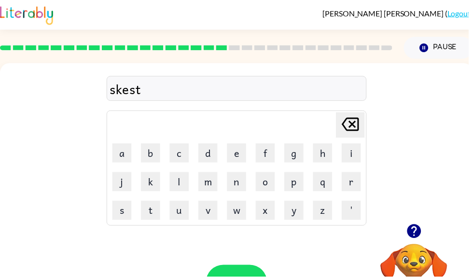
click at [352, 130] on icon "Delete Delete last character input" at bounding box center [353, 125] width 23 height 23
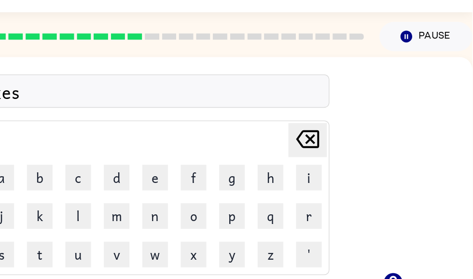
click at [340, 119] on icon at bounding box center [348, 126] width 17 height 14
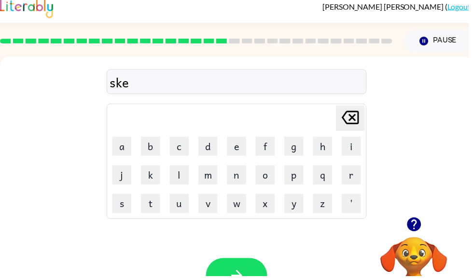
click at [317, 141] on button "h" at bounding box center [325, 147] width 19 height 19
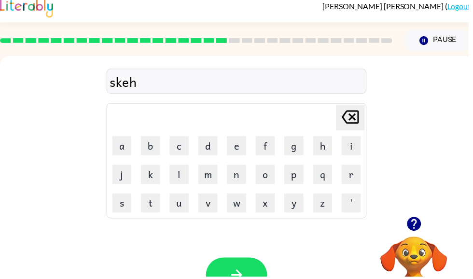
click at [363, 116] on icon "Delete Delete last character input" at bounding box center [353, 118] width 23 height 23
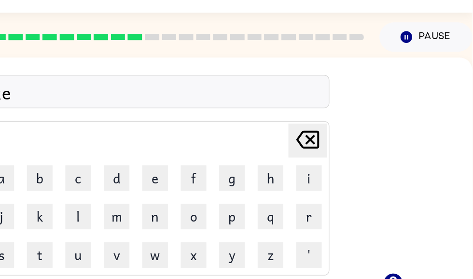
click at [334, 107] on button "Delete Delete last character input" at bounding box center [348, 120] width 29 height 26
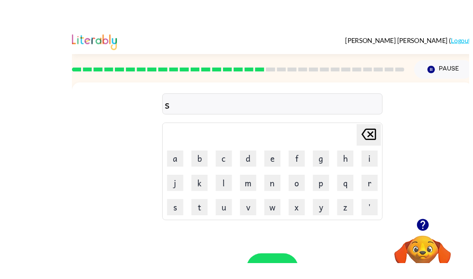
scroll to position [8, 0]
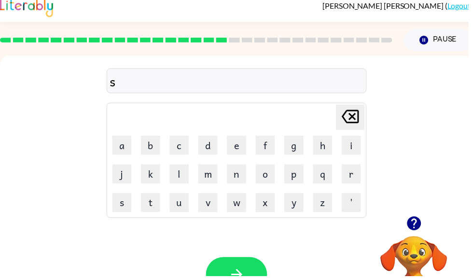
click at [346, 128] on icon "Delete Delete last character input" at bounding box center [353, 117] width 23 height 23
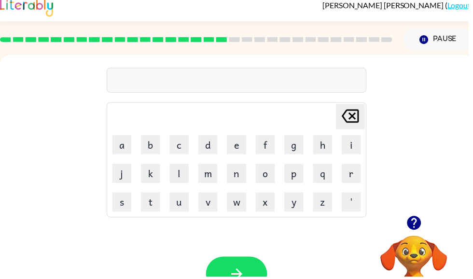
click at [128, 208] on button "s" at bounding box center [122, 203] width 19 height 19
click at [151, 177] on button "k" at bounding box center [151, 174] width 19 height 19
click at [245, 143] on button "e" at bounding box center [238, 145] width 19 height 19
click at [131, 210] on button "s" at bounding box center [122, 203] width 19 height 19
click at [361, 111] on icon at bounding box center [353, 117] width 17 height 14
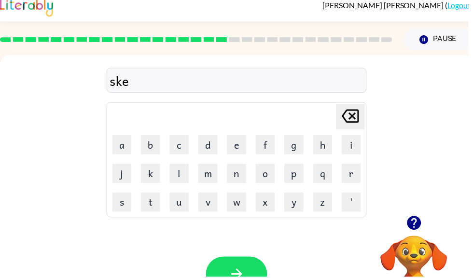
click at [349, 126] on icon "Delete Delete last character input" at bounding box center [353, 117] width 23 height 23
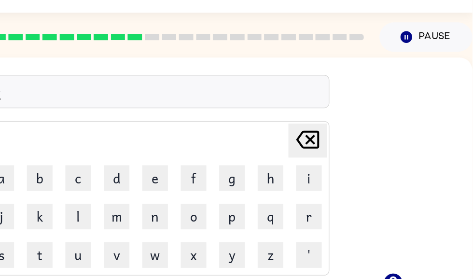
click at [340, 111] on icon at bounding box center [348, 118] width 17 height 14
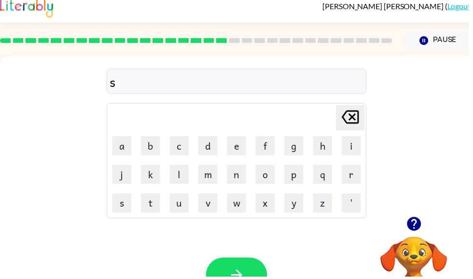
click at [350, 114] on icon "Delete Delete last character input" at bounding box center [353, 118] width 23 height 23
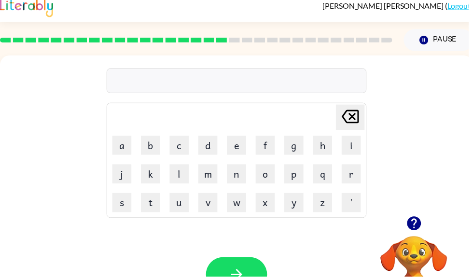
click at [360, 172] on button "r" at bounding box center [354, 175] width 19 height 19
click at [352, 154] on button "i" at bounding box center [354, 146] width 19 height 19
click at [119, 205] on button "s" at bounding box center [122, 204] width 19 height 19
click at [152, 177] on button "k" at bounding box center [151, 175] width 19 height 19
click at [237, 147] on button "e" at bounding box center [238, 146] width 19 height 19
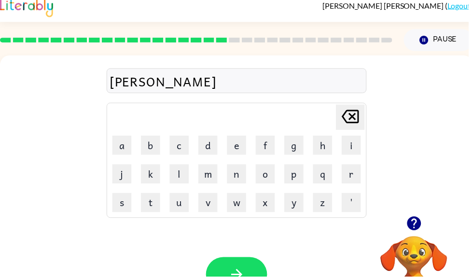
click at [128, 209] on button "s" at bounding box center [122, 204] width 19 height 19
click at [155, 205] on button "t" at bounding box center [151, 204] width 19 height 19
click at [357, 122] on icon "Delete Delete last character input" at bounding box center [353, 117] width 23 height 23
click at [351, 122] on icon "Delete Delete last character input" at bounding box center [353, 117] width 23 height 23
click at [353, 122] on icon "Delete Delete last character input" at bounding box center [353, 117] width 23 height 23
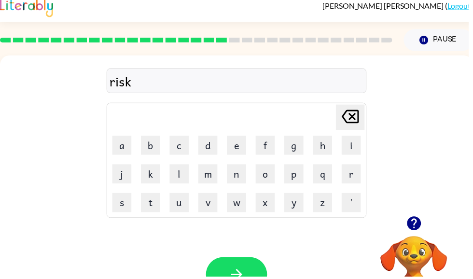
click at [358, 150] on button "i" at bounding box center [354, 146] width 19 height 19
click at [243, 148] on button "e" at bounding box center [238, 146] width 19 height 19
click at [124, 206] on button "s" at bounding box center [122, 204] width 19 height 19
click at [158, 212] on button "t" at bounding box center [151, 204] width 19 height 19
click at [254, 276] on button "button" at bounding box center [239, 276] width 62 height 35
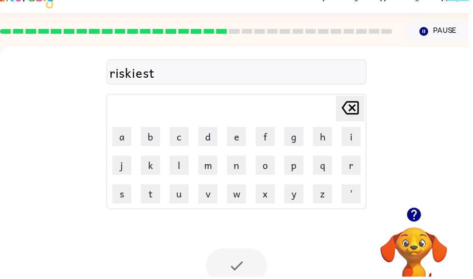
scroll to position [0, 0]
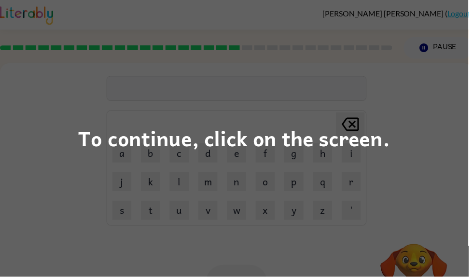
click at [408, 154] on div "To continue, click on the screen." at bounding box center [236, 139] width 473 height 279
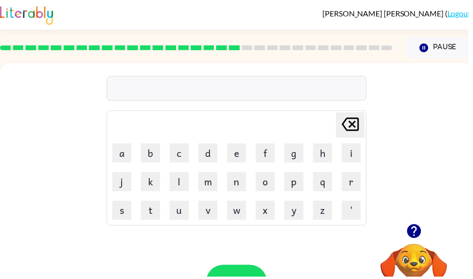
click at [240, 159] on button "e" at bounding box center [238, 154] width 19 height 19
click at [357, 187] on button "r" at bounding box center [354, 183] width 19 height 19
click at [180, 145] on button "c" at bounding box center [180, 154] width 19 height 19
click at [318, 160] on button "h" at bounding box center [325, 154] width 19 height 19
click at [239, 215] on button "w" at bounding box center [238, 212] width 19 height 19
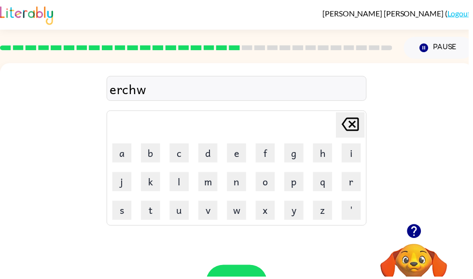
click at [126, 160] on button "a" at bounding box center [122, 154] width 19 height 19
click at [289, 218] on button "y" at bounding box center [296, 212] width 19 height 19
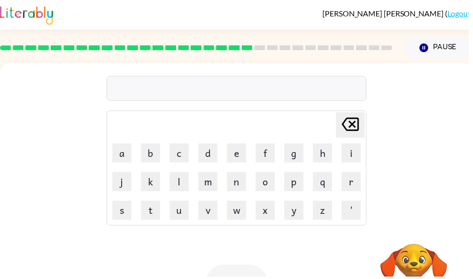
click at [425, 241] on icon "button" at bounding box center [417, 233] width 17 height 17
click at [418, 234] on video "Your browser must support playing .mp4 files to use Literably. Please try using…" at bounding box center [417, 279] width 96 height 96
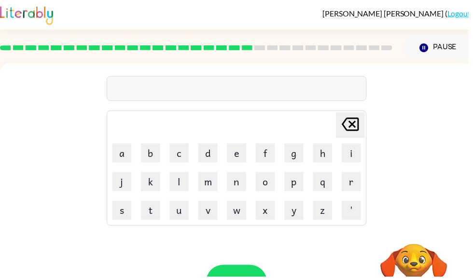
click at [268, 153] on button "f" at bounding box center [267, 154] width 19 height 19
click at [271, 184] on button "o" at bounding box center [267, 183] width 19 height 19
click at [185, 181] on button "l" at bounding box center [180, 183] width 19 height 19
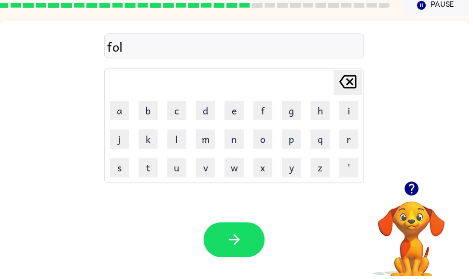
click at [174, 147] on button "l" at bounding box center [178, 140] width 19 height 19
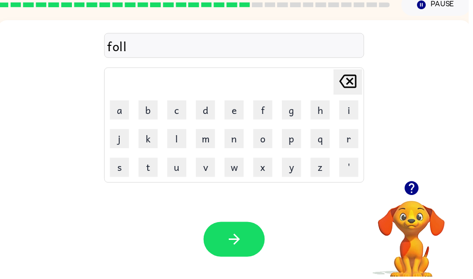
click at [268, 147] on button "o" at bounding box center [265, 139] width 19 height 19
click at [236, 176] on button "w" at bounding box center [236, 168] width 19 height 19
click at [250, 240] on button "button" at bounding box center [236, 241] width 62 height 35
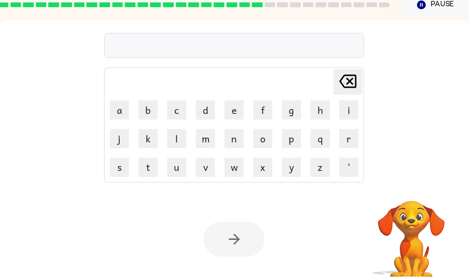
click at [263, 276] on div "Your browser must support playing .mp4 files to use Literably. Please try using…" at bounding box center [236, 241] width 477 height 108
click at [271, 275] on div "Your browser must support playing .mp4 files to use Literably. Please try using…" at bounding box center [236, 241] width 477 height 108
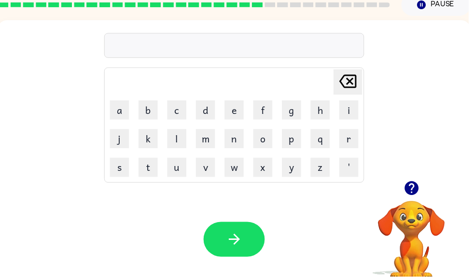
click at [270, 278] on div "Your browser must support playing .mp4 files to use Literably. Please try using…" at bounding box center [236, 241] width 477 height 108
click at [284, 278] on div "Your browser must support playing .mp4 files to use Literably. Please try using…" at bounding box center [236, 241] width 477 height 108
click at [244, 270] on div "Your browser must support playing .mp4 files to use Literably. Please try using…" at bounding box center [236, 241] width 477 height 108
click at [269, 269] on div "Your browser must support playing .mp4 files to use Literably. Please try using…" at bounding box center [236, 241] width 477 height 108
click at [290, 271] on div "Your browser must support playing .mp4 files to use Literably. Please try using…" at bounding box center [236, 241] width 477 height 108
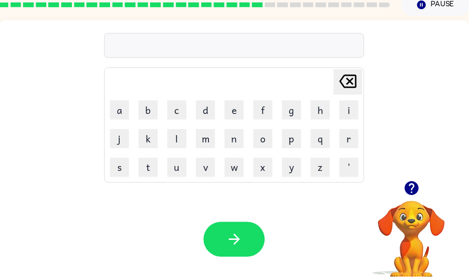
click at [298, 270] on div "Your browser must support playing .mp4 files to use Literably. Please try using…" at bounding box center [236, 241] width 477 height 108
click at [292, 275] on div "Your browser must support playing .mp4 files to use Literably. Please try using…" at bounding box center [236, 241] width 477 height 108
click at [297, 276] on div "Your browser must support playing .mp4 files to use Literably. Please try using…" at bounding box center [236, 241] width 477 height 108
click at [420, 184] on icon "button" at bounding box center [415, 189] width 17 height 17
click at [183, 108] on button "c" at bounding box center [178, 110] width 19 height 19
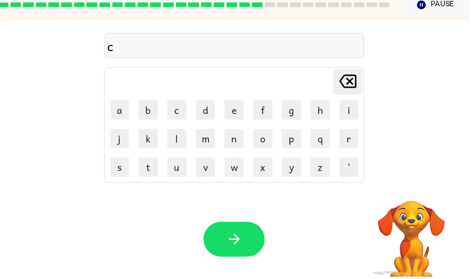
click at [243, 142] on button "n" at bounding box center [236, 139] width 19 height 19
click at [354, 86] on icon "Delete Delete last character input" at bounding box center [350, 81] width 23 height 23
click at [235, 111] on button "e" at bounding box center [236, 110] width 19 height 19
click at [236, 145] on button "n" at bounding box center [236, 139] width 19 height 19
click at [157, 172] on button "t" at bounding box center [149, 168] width 19 height 19
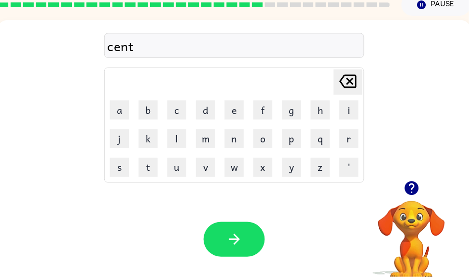
click at [351, 106] on button "i" at bounding box center [351, 110] width 19 height 19
click at [294, 140] on button "p" at bounding box center [293, 139] width 19 height 19
click at [239, 110] on button "e" at bounding box center [236, 110] width 19 height 19
click at [235, 133] on button "n" at bounding box center [236, 139] width 19 height 19
click at [235, 119] on button "e" at bounding box center [236, 110] width 19 height 19
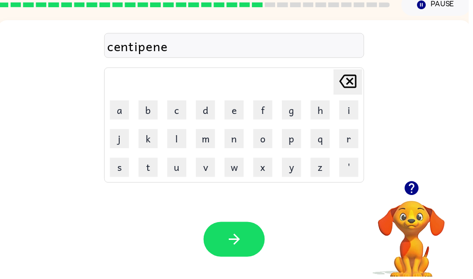
click at [349, 89] on icon at bounding box center [350, 82] width 17 height 14
click at [342, 83] on icon "Delete Delete last character input" at bounding box center [350, 81] width 23 height 23
click at [343, 86] on icon "Delete Delete last character input" at bounding box center [350, 81] width 23 height 23
click at [243, 110] on button "e" at bounding box center [236, 110] width 19 height 19
click at [294, 144] on button "p" at bounding box center [293, 139] width 19 height 19
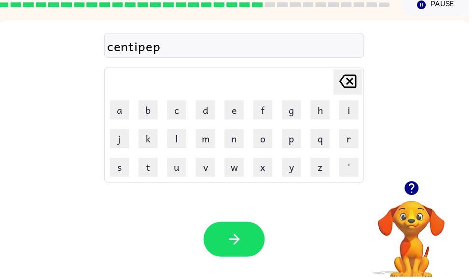
click at [236, 113] on button "e" at bounding box center [236, 110] width 19 height 19
click at [351, 83] on icon at bounding box center [350, 82] width 17 height 14
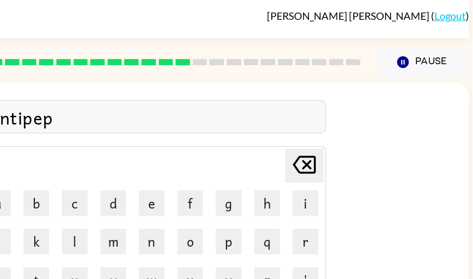
scroll to position [0, 0]
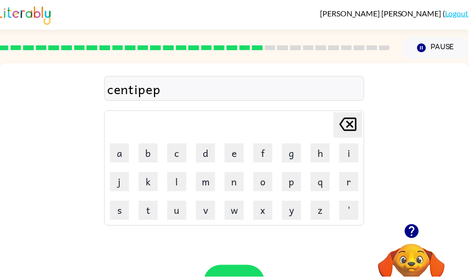
click at [353, 122] on icon "Delete Delete last character input" at bounding box center [350, 125] width 23 height 23
click at [202, 154] on button "d" at bounding box center [207, 154] width 19 height 19
click at [239, 163] on button "e" at bounding box center [236, 154] width 19 height 19
click at [346, 119] on icon "Delete Delete last character input" at bounding box center [350, 125] width 23 height 23
click at [344, 126] on icon at bounding box center [350, 126] width 17 height 14
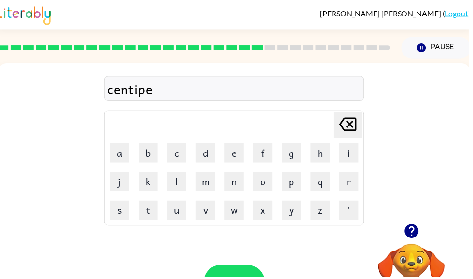
click at [290, 181] on button "p" at bounding box center [293, 183] width 19 height 19
click at [236, 152] on button "e" at bounding box center [236, 154] width 19 height 19
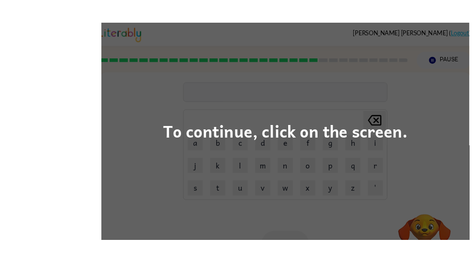
scroll to position [41, 0]
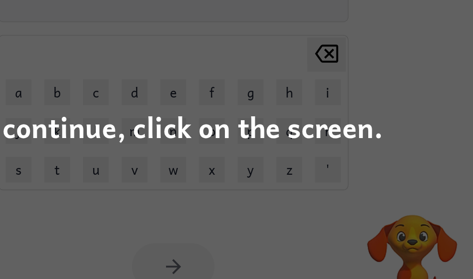
click at [285, 129] on div "To continue, click on the screen." at bounding box center [236, 139] width 473 height 279
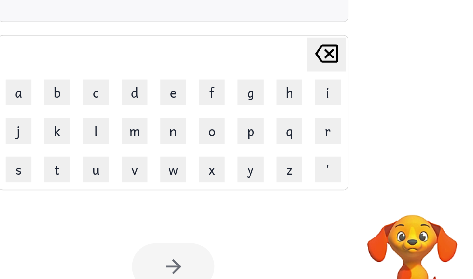
click at [297, 114] on div "Delete Delete last character input a b c d e f g h i j k l m n o p q r s t u v …" at bounding box center [236, 104] width 477 height 162
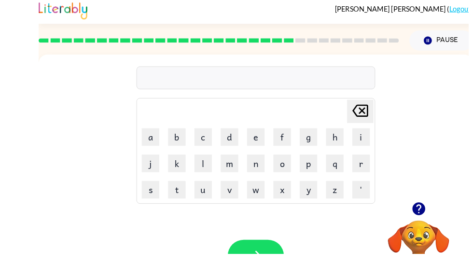
scroll to position [0, 0]
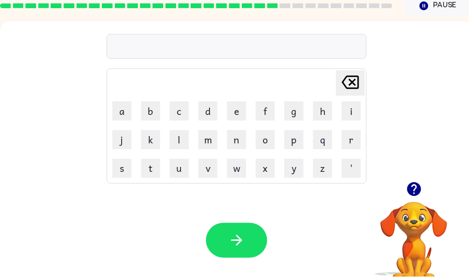
click at [128, 171] on button "s" at bounding box center [122, 169] width 19 height 19
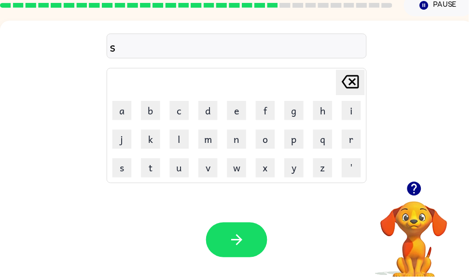
click at [132, 110] on button "a" at bounding box center [122, 111] width 19 height 19
click at [127, 178] on button "s" at bounding box center [122, 169] width 19 height 19
click at [354, 81] on icon at bounding box center [353, 83] width 17 height 14
click at [348, 89] on icon "Delete Delete last character input" at bounding box center [353, 82] width 23 height 23
click at [181, 141] on button "l" at bounding box center [180, 140] width 19 height 19
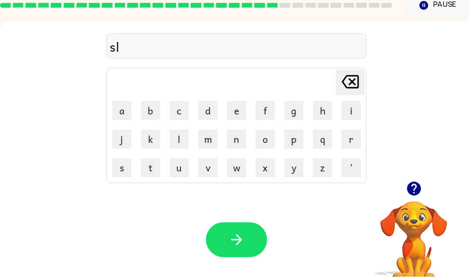
click at [293, 168] on button "y" at bounding box center [296, 169] width 19 height 19
click at [350, 86] on icon "Delete Delete last character input" at bounding box center [353, 82] width 23 height 23
click at [122, 106] on button "a" at bounding box center [122, 111] width 19 height 19
click at [297, 176] on button "y" at bounding box center [296, 169] width 19 height 19
click at [296, 165] on button "y" at bounding box center [296, 169] width 19 height 19
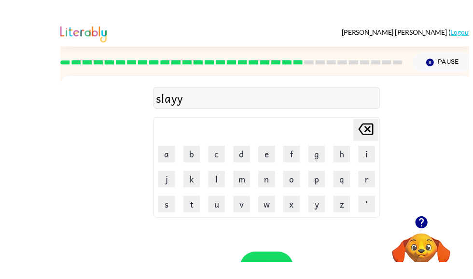
scroll to position [57, 0]
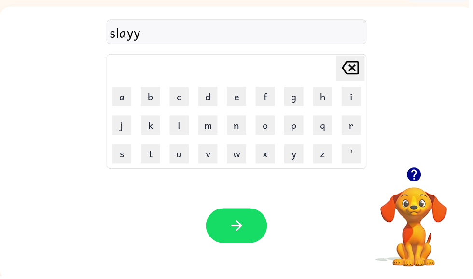
click at [294, 159] on button "y" at bounding box center [296, 155] width 19 height 19
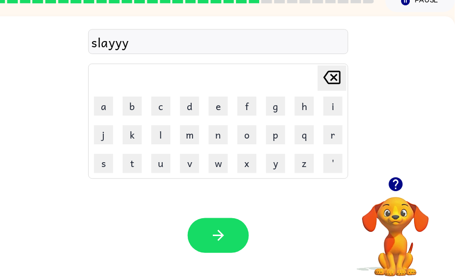
scroll to position [0, 0]
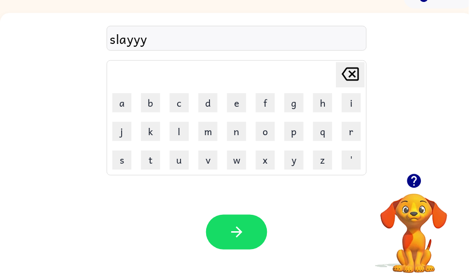
click at [289, 160] on button "y" at bounding box center [296, 161] width 19 height 19
click at [296, 163] on button "y" at bounding box center [296, 161] width 19 height 19
click at [297, 161] on button "y" at bounding box center [296, 161] width 19 height 19
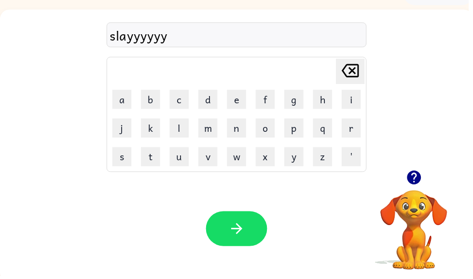
scroll to position [54, 0]
click at [249, 231] on button "button" at bounding box center [239, 230] width 62 height 35
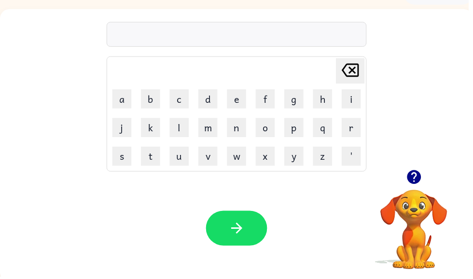
click at [273, 100] on button "f" at bounding box center [267, 99] width 19 height 19
click at [272, 129] on button "o" at bounding box center [267, 128] width 19 height 19
click at [356, 132] on button "r" at bounding box center [354, 128] width 19 height 19
click at [245, 163] on button "w" at bounding box center [238, 157] width 19 height 19
click at [118, 104] on button "a" at bounding box center [122, 99] width 19 height 19
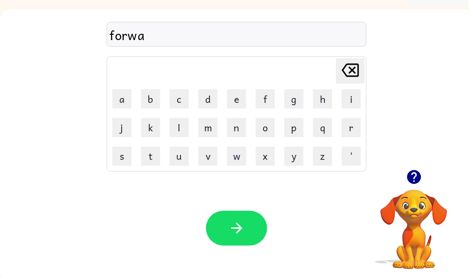
click at [355, 128] on button "r" at bounding box center [354, 128] width 19 height 19
click at [205, 104] on button "d" at bounding box center [209, 99] width 19 height 19
click at [220, 228] on button "button" at bounding box center [239, 230] width 62 height 35
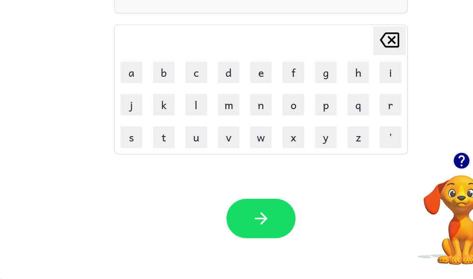
scroll to position [0, 6]
click at [412, 164] on icon "button" at bounding box center [412, 172] width 17 height 17
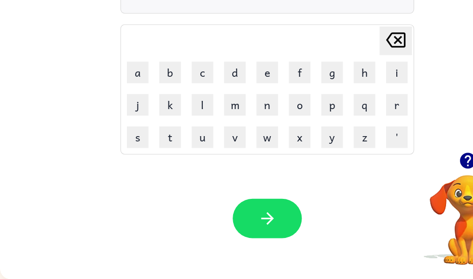
scroll to position [0, 0]
click at [359, 54] on icon "Delete Delete last character input" at bounding box center [353, 65] width 23 height 23
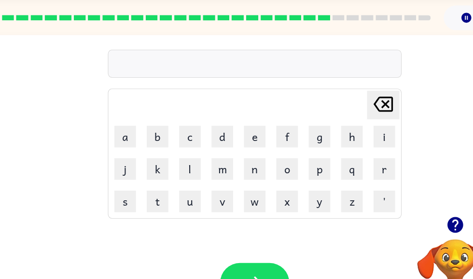
click at [347, 151] on button "r" at bounding box center [354, 150] width 19 height 19
click at [229, 121] on button "e" at bounding box center [238, 121] width 19 height 19
click at [171, 148] on button "l" at bounding box center [180, 150] width 19 height 19
click at [116, 125] on button "a" at bounding box center [122, 121] width 19 height 19
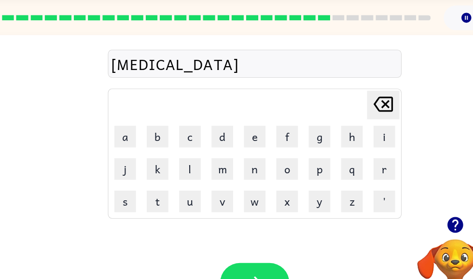
click at [143, 178] on button "t" at bounding box center [151, 179] width 19 height 19
click at [229, 125] on button "e" at bounding box center [238, 121] width 19 height 19
click at [229, 119] on button "e" at bounding box center [238, 121] width 19 height 19
click at [345, 89] on icon at bounding box center [353, 93] width 17 height 14
click at [200, 122] on button "d" at bounding box center [209, 121] width 19 height 19
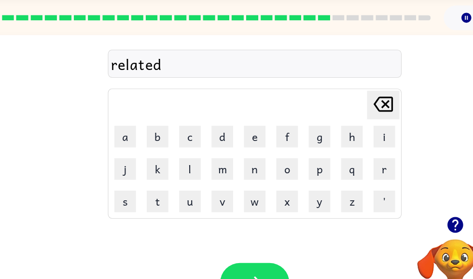
click at [227, 238] on button "button" at bounding box center [239, 252] width 62 height 35
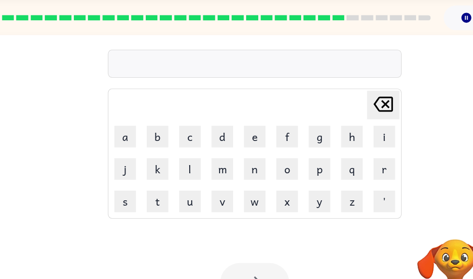
click at [228, 244] on div at bounding box center [239, 252] width 62 height 35
click at [287, 125] on button "g" at bounding box center [296, 121] width 19 height 19
click at [258, 151] on button "o" at bounding box center [267, 150] width 19 height 19
click at [142, 128] on button "b" at bounding box center [151, 121] width 19 height 19
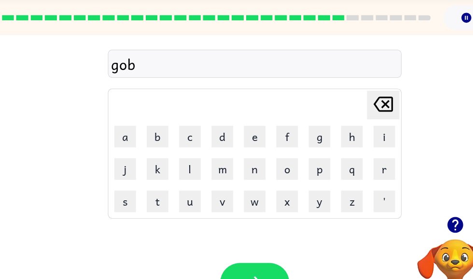
click at [345, 130] on button "i" at bounding box center [354, 121] width 19 height 19
click at [345, 95] on icon "Delete Delete last character input" at bounding box center [353, 92] width 23 height 23
click at [171, 154] on button "l" at bounding box center [180, 150] width 19 height 19
click at [345, 123] on button "i" at bounding box center [354, 121] width 19 height 19
click at [232, 124] on button "e" at bounding box center [238, 121] width 19 height 19
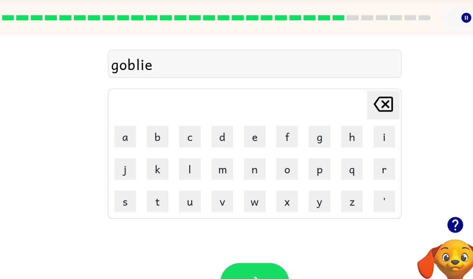
click at [230, 151] on button "n" at bounding box center [238, 150] width 19 height 19
click at [345, 92] on icon at bounding box center [353, 93] width 17 height 14
click at [342, 93] on icon "Delete Delete last character input" at bounding box center [353, 92] width 23 height 23
click at [258, 155] on button "o" at bounding box center [267, 150] width 19 height 19
click at [230, 154] on button "n" at bounding box center [238, 150] width 19 height 19
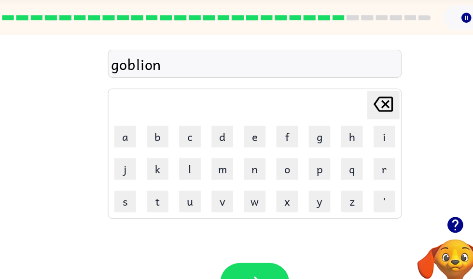
click at [342, 94] on icon "Delete Delete last character input" at bounding box center [353, 92] width 23 height 23
click at [230, 121] on button "e" at bounding box center [238, 121] width 19 height 19
click at [230, 159] on button "n" at bounding box center [238, 150] width 19 height 19
click at [219, 236] on button "button" at bounding box center [239, 252] width 62 height 35
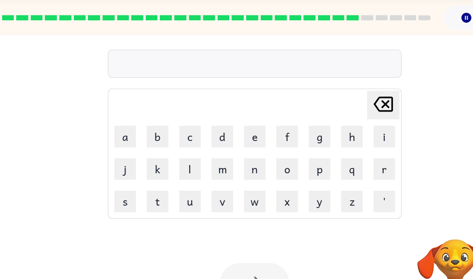
click at [228, 247] on div at bounding box center [239, 252] width 62 height 35
click at [172, 156] on button "l" at bounding box center [180, 150] width 19 height 19
click at [174, 185] on button "u" at bounding box center [180, 179] width 19 height 19
click at [200, 155] on button "m" at bounding box center [209, 150] width 19 height 19
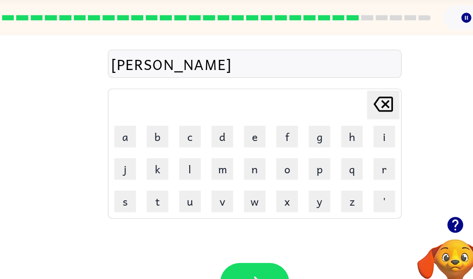
click at [149, 118] on button "b" at bounding box center [151, 121] width 19 height 19
click at [233, 123] on button "e" at bounding box center [238, 121] width 19 height 19
click at [345, 153] on button "r" at bounding box center [354, 150] width 19 height 19
click at [113, 156] on button "j" at bounding box center [122, 150] width 19 height 19
click at [119, 126] on button "a" at bounding box center [122, 121] width 19 height 19
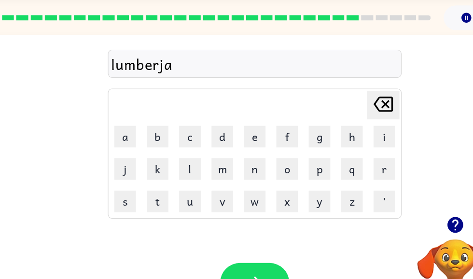
click at [171, 121] on button "c" at bounding box center [180, 121] width 19 height 19
click at [143, 152] on button "k" at bounding box center [151, 150] width 19 height 19
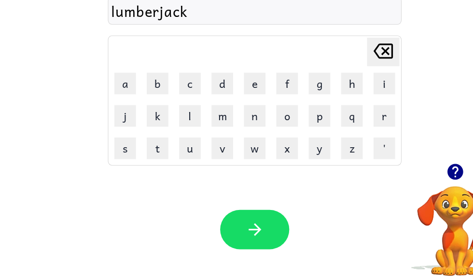
scroll to position [52, 0]
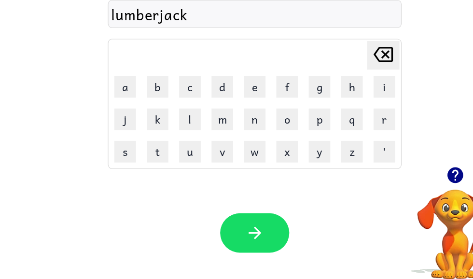
click at [236, 215] on button "button" at bounding box center [239, 232] width 62 height 35
click at [287, 122] on button "p" at bounding box center [296, 131] width 19 height 19
click at [349, 93] on button "i" at bounding box center [354, 102] width 19 height 19
click at [232, 93] on button "e" at bounding box center [238, 102] width 19 height 19
click at [171, 93] on button "c" at bounding box center [180, 102] width 19 height 19
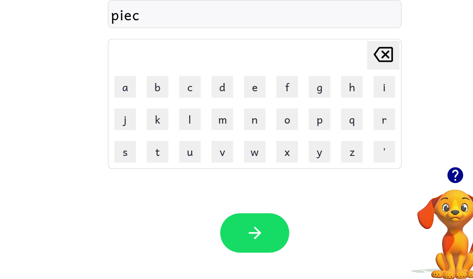
click at [229, 93] on button "e" at bounding box center [238, 102] width 19 height 19
click at [342, 62] on icon "Delete Delete last character input" at bounding box center [353, 73] width 23 height 23
click at [345, 122] on button "r" at bounding box center [354, 131] width 19 height 19
click at [171, 93] on button "c" at bounding box center [180, 102] width 19 height 19
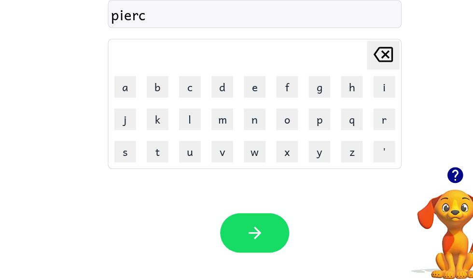
click at [237, 93] on button "e" at bounding box center [238, 102] width 19 height 19
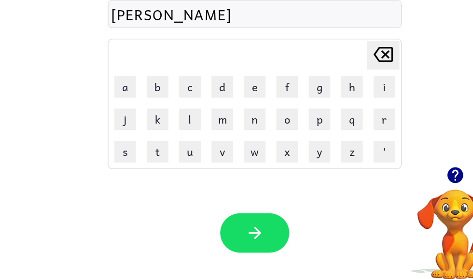
click at [214, 188] on div "Your browser must support playing .mp4 files to use Literably. Please try using…" at bounding box center [238, 232] width 477 height 108
click at [245, 218] on button "button" at bounding box center [239, 232] width 62 height 35
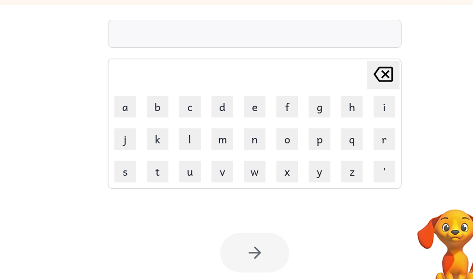
scroll to position [0, 0]
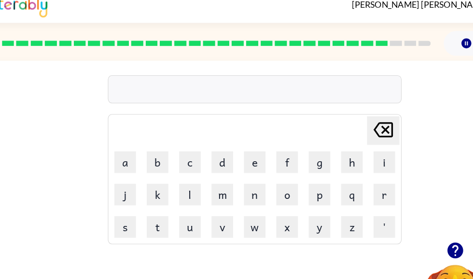
click at [410, 226] on icon "button" at bounding box center [417, 233] width 14 height 14
click at [144, 203] on button "t" at bounding box center [151, 212] width 19 height 19
click at [316, 145] on button "h" at bounding box center [325, 154] width 19 height 19
click at [345, 145] on button "i" at bounding box center [354, 154] width 19 height 19
click at [229, 174] on button "n" at bounding box center [238, 183] width 19 height 19
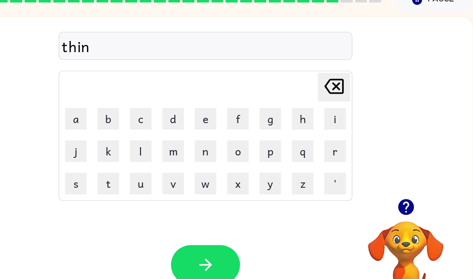
scroll to position [19, 5]
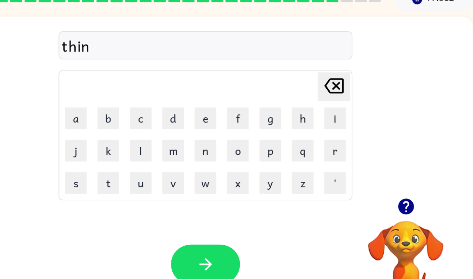
click at [219, 239] on div "Your browser must support playing .mp4 files to use Literably. Please try using…" at bounding box center [233, 265] width 477 height 108
click at [213, 248] on button "button" at bounding box center [234, 265] width 62 height 35
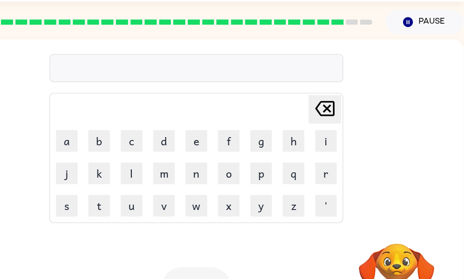
scroll to position [0, 5]
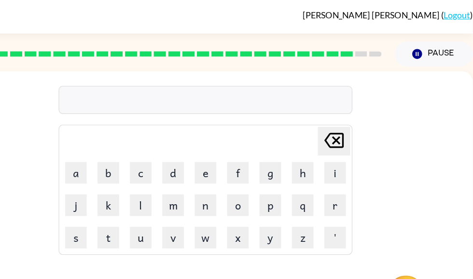
click at [108, 217] on button "s" at bounding box center [117, 212] width 19 height 19
click at [166, 182] on button "l" at bounding box center [175, 183] width 19 height 19
click at [340, 158] on button "i" at bounding box center [349, 154] width 19 height 19
click at [195, 215] on button "v" at bounding box center [204, 212] width 19 height 19
click at [224, 155] on button "e" at bounding box center [233, 154] width 19 height 19
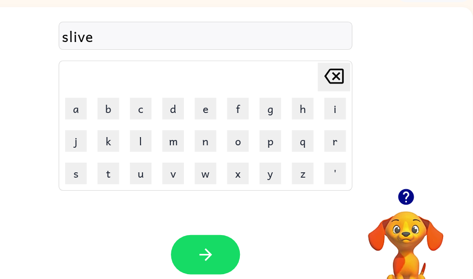
click at [224, 175] on button "w" at bounding box center [233, 184] width 19 height 19
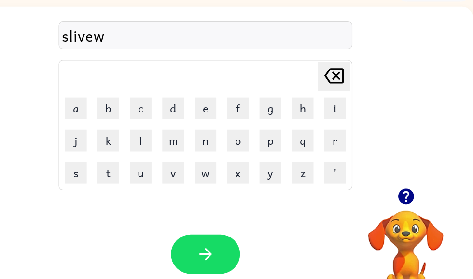
click at [334, 85] on button "Delete Delete last character input" at bounding box center [348, 98] width 29 height 26
click at [340, 145] on button "r" at bounding box center [349, 154] width 19 height 19
click at [224, 174] on button "w" at bounding box center [233, 183] width 19 height 19
click at [108, 116] on button "a" at bounding box center [117, 125] width 19 height 19
click at [340, 145] on button "r" at bounding box center [349, 154] width 19 height 19
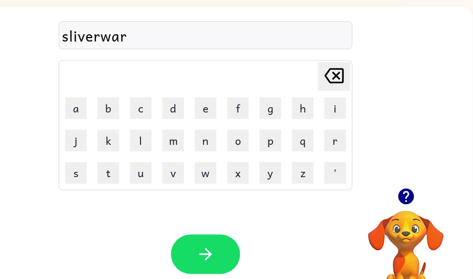
click at [224, 116] on button "e" at bounding box center [233, 125] width 19 height 19
click at [187, 203] on div "Your browser must support playing .mp4 files to use Literably. Please try using…" at bounding box center [233, 256] width 477 height 108
click at [194, 208] on div "Your browser must support playing .mp4 files to use Literably. Please try using…" at bounding box center [233, 256] width 477 height 108
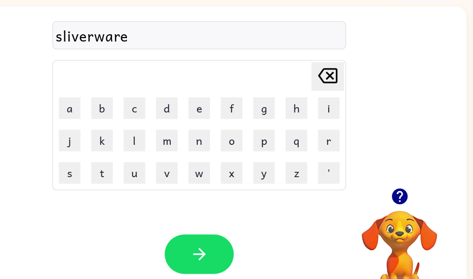
scroll to position [0, 6]
click at [199, 239] on button "button" at bounding box center [228, 256] width 62 height 35
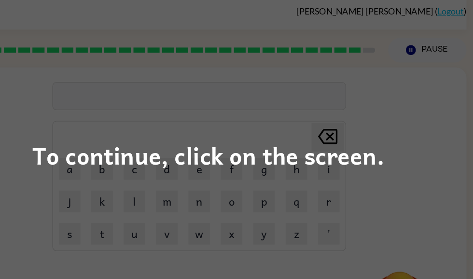
scroll to position [0, 5]
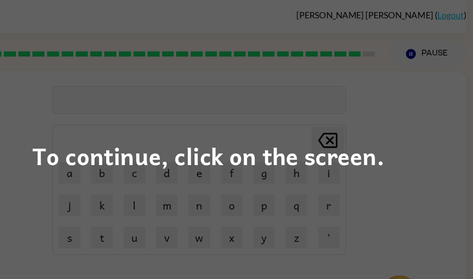
click at [342, 130] on div "To continue, click on the screen." at bounding box center [236, 139] width 314 height 33
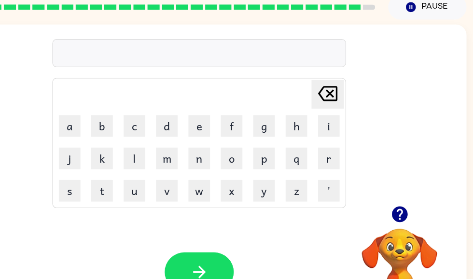
scroll to position [41, 5]
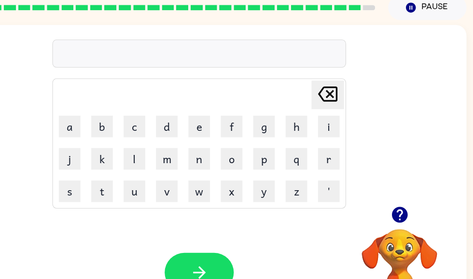
click at [161, 170] on button "u" at bounding box center [170, 170] width 19 height 19
click at [218, 148] on button "n" at bounding box center [227, 141] width 19 height 19
click at [334, 163] on button "'" at bounding box center [343, 170] width 19 height 19
click at [103, 114] on button "a" at bounding box center [112, 112] width 19 height 19
click at [334, 90] on icon at bounding box center [342, 84] width 17 height 14
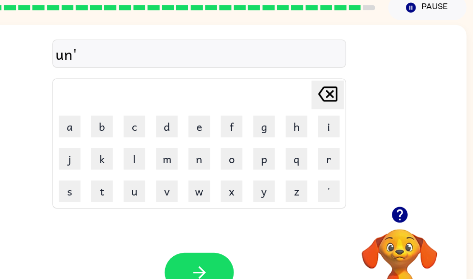
click at [334, 89] on icon at bounding box center [342, 84] width 17 height 14
click at [103, 115] on button "a" at bounding box center [112, 112] width 19 height 19
click at [247, 115] on button "f" at bounding box center [256, 112] width 19 height 19
click at [334, 142] on button "r" at bounding box center [343, 141] width 19 height 19
click at [334, 114] on button "i" at bounding box center [343, 112] width 19 height 19
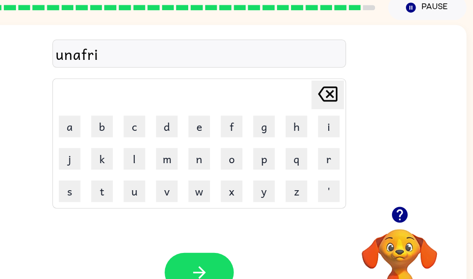
click at [334, 149] on button "r" at bounding box center [343, 141] width 19 height 19
click at [334, 86] on icon at bounding box center [342, 84] width 17 height 14
click at [103, 113] on button "a" at bounding box center [112, 112] width 19 height 19
click at [189, 112] on button "d" at bounding box center [198, 112] width 19 height 19
click at [197, 231] on button "button" at bounding box center [228, 243] width 62 height 35
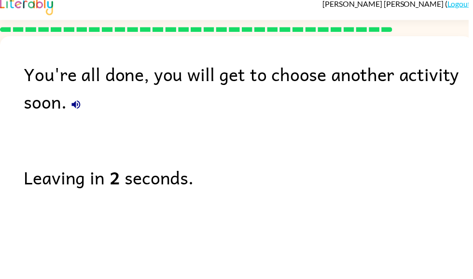
scroll to position [10, 0]
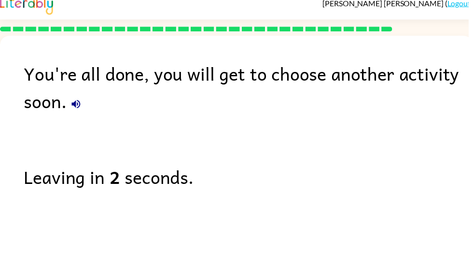
click at [80, 106] on icon "button" at bounding box center [77, 105] width 12 height 12
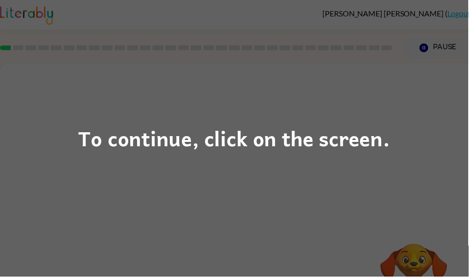
click at [92, 193] on div "To continue, click on the screen." at bounding box center [236, 139] width 473 height 279
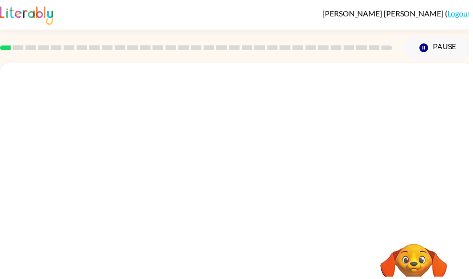
click at [37, 196] on div at bounding box center [238, 145] width 477 height 162
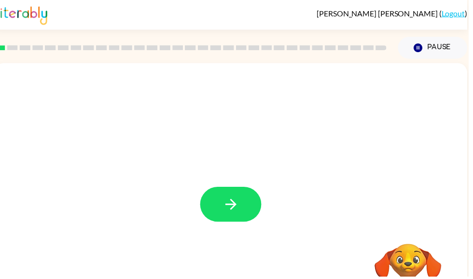
scroll to position [0, 6]
click at [229, 205] on icon "button" at bounding box center [233, 206] width 17 height 17
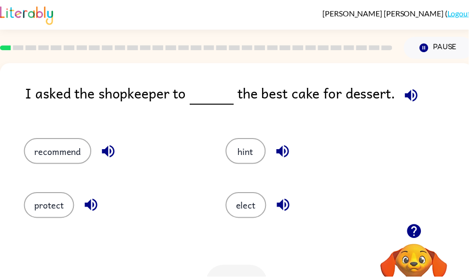
scroll to position [0, 0]
click at [75, 161] on button "recommend" at bounding box center [58, 152] width 68 height 26
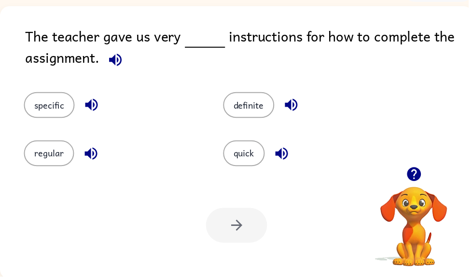
click at [63, 105] on button "specific" at bounding box center [49, 106] width 51 height 26
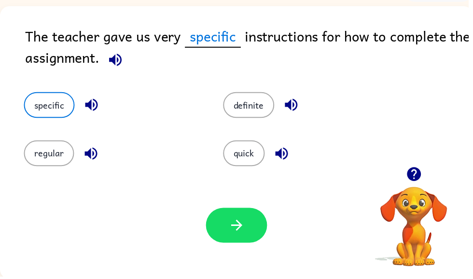
scroll to position [58, 0]
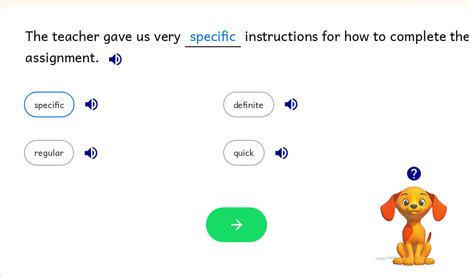
click at [255, 240] on button "button" at bounding box center [239, 226] width 62 height 35
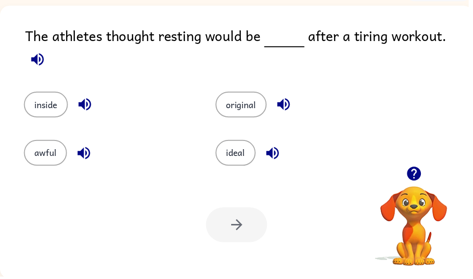
click at [237, 156] on button "ideal" at bounding box center [237, 154] width 41 height 26
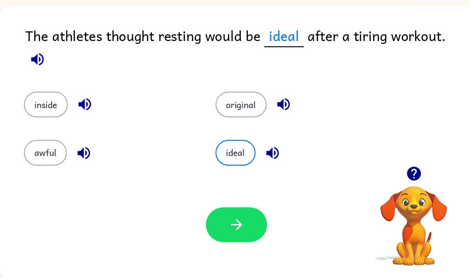
click at [243, 237] on button "button" at bounding box center [239, 226] width 62 height 35
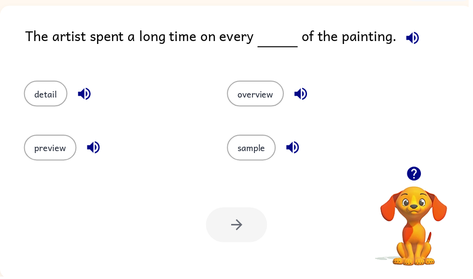
click at [45, 93] on button "detail" at bounding box center [46, 94] width 44 height 26
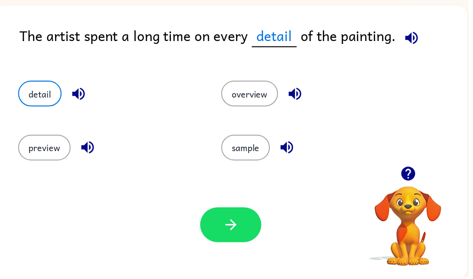
scroll to position [0, 6]
click at [249, 217] on button "button" at bounding box center [233, 226] width 62 height 35
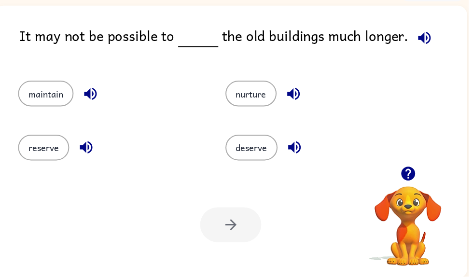
click at [59, 95] on button "maintain" at bounding box center [46, 94] width 56 height 26
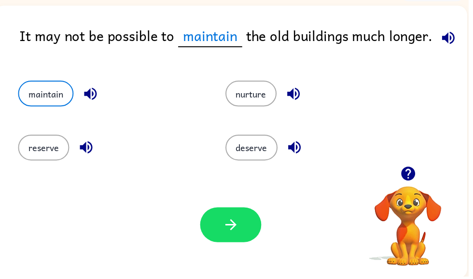
click at [247, 229] on button "button" at bounding box center [233, 226] width 62 height 35
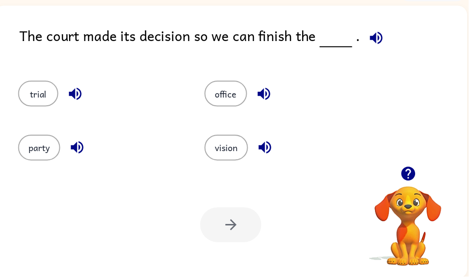
click at [234, 99] on button "office" at bounding box center [227, 94] width 43 height 26
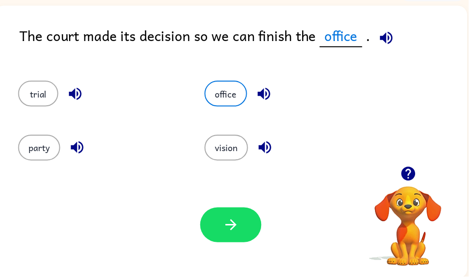
click at [64, 95] on button "button" at bounding box center [76, 94] width 25 height 25
click at [46, 97] on button "trial" at bounding box center [38, 94] width 41 height 26
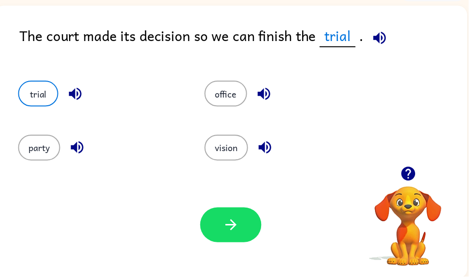
click at [266, 243] on div "Your browser must support playing .mp4 files to use Literably. Please try using…" at bounding box center [232, 227] width 477 height 108
click at [256, 228] on button "button" at bounding box center [233, 226] width 62 height 35
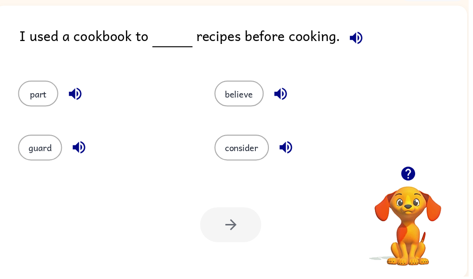
click at [250, 167] on div "consider" at bounding box center [297, 145] width 198 height 54
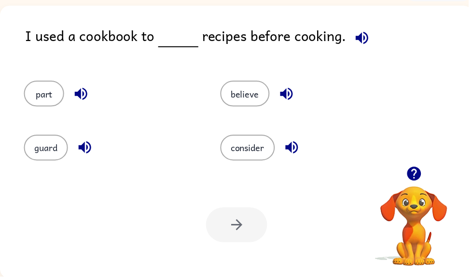
scroll to position [0, 0]
click at [259, 161] on button "consider" at bounding box center [249, 149] width 55 height 26
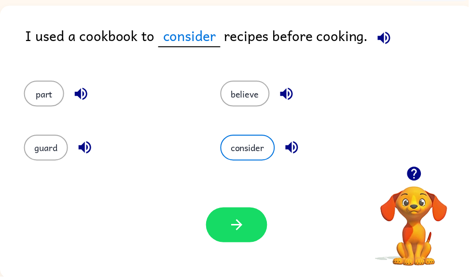
click at [41, 161] on button "guard" at bounding box center [46, 149] width 44 height 26
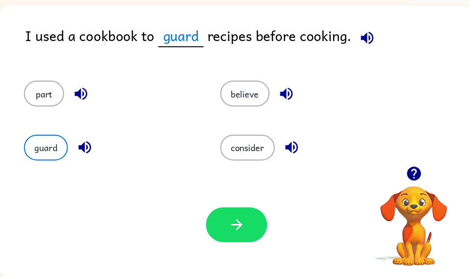
click at [54, 152] on button "guard" at bounding box center [46, 149] width 44 height 26
click at [252, 230] on button "button" at bounding box center [239, 226] width 62 height 35
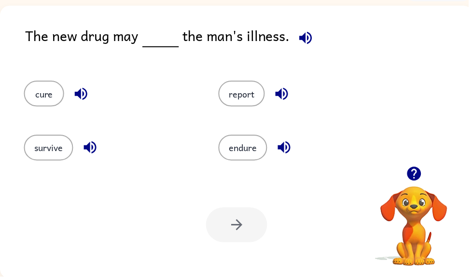
click at [61, 95] on button "cure" at bounding box center [44, 94] width 41 height 26
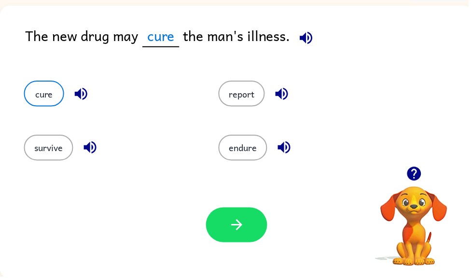
click at [264, 149] on button "endure" at bounding box center [244, 149] width 49 height 26
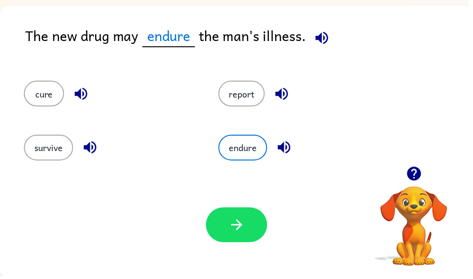
click at [250, 227] on button "button" at bounding box center [239, 226] width 62 height 35
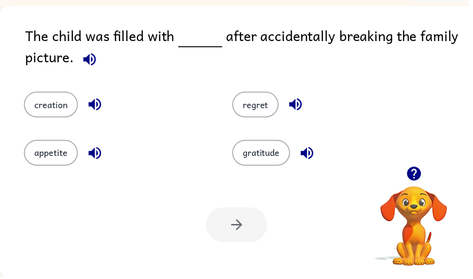
click at [265, 230] on div at bounding box center [239, 226] width 62 height 35
click at [243, 211] on div at bounding box center [239, 226] width 62 height 35
click at [269, 126] on div "gratitude" at bounding box center [321, 147] width 210 height 49
click at [248, 207] on div "Your browser must support playing .mp4 files to use Literably. Please try using…" at bounding box center [238, 227] width 477 height 108
click at [266, 91] on div "regret" at bounding box center [321, 98] width 210 height 49
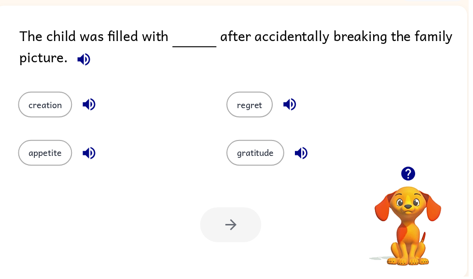
scroll to position [0, 6]
click at [252, 238] on div at bounding box center [233, 226] width 62 height 35
click at [268, 91] on div "regret" at bounding box center [315, 98] width 210 height 49
click at [244, 219] on div at bounding box center [233, 226] width 62 height 35
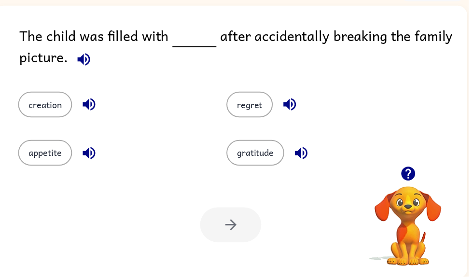
click at [267, 110] on button "regret" at bounding box center [252, 106] width 47 height 26
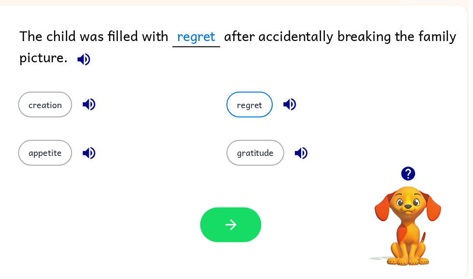
click at [256, 110] on button "regret" at bounding box center [252, 106] width 47 height 26
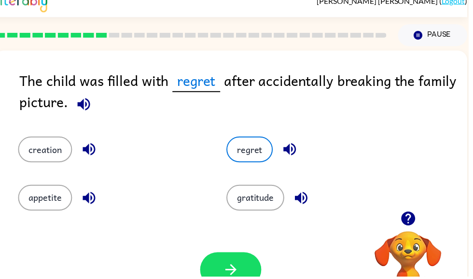
click at [265, 96] on div "The child was filled with regret after accidentally breaking the family picture." at bounding box center [246, 94] width 452 height 48
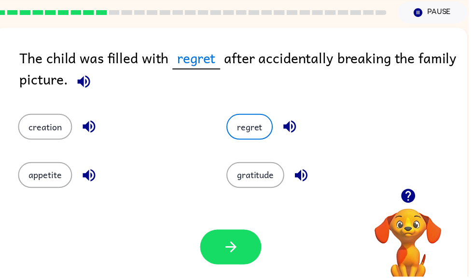
click at [223, 251] on button "button" at bounding box center [233, 248] width 62 height 35
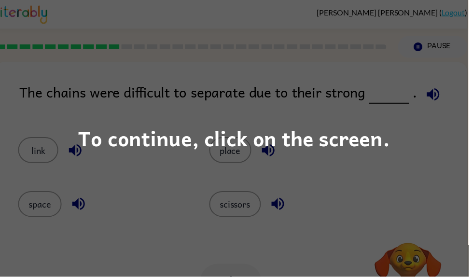
scroll to position [0, 0]
click at [431, 153] on div "To continue, click on the screen." at bounding box center [236, 139] width 473 height 279
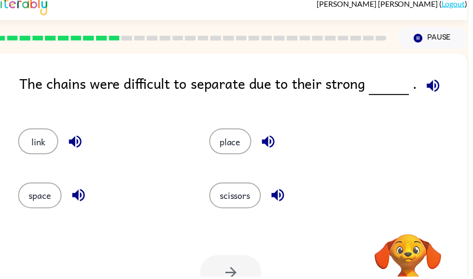
scroll to position [10, 0]
click at [56, 149] on button "link" at bounding box center [38, 143] width 41 height 26
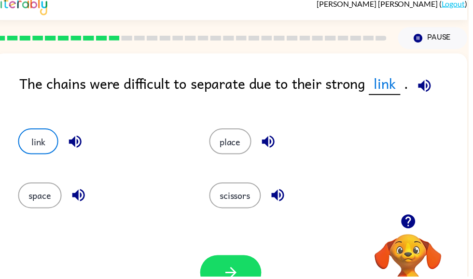
click at [250, 264] on button "button" at bounding box center [233, 274] width 62 height 35
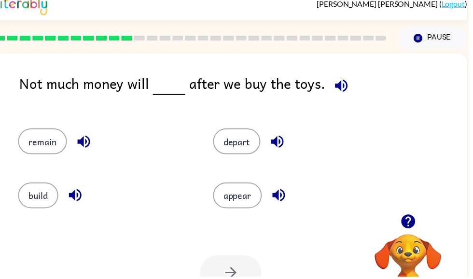
scroll to position [0, 0]
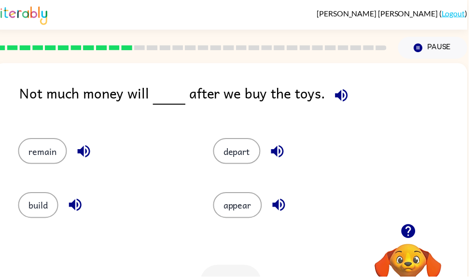
click at [27, 156] on button "remain" at bounding box center [42, 152] width 49 height 26
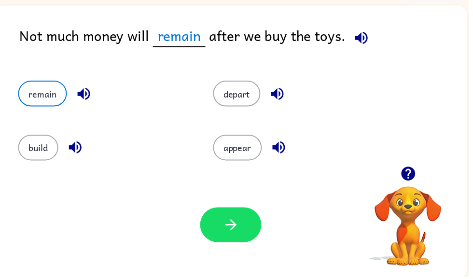
scroll to position [58, 0]
click at [256, 238] on button "button" at bounding box center [233, 226] width 62 height 35
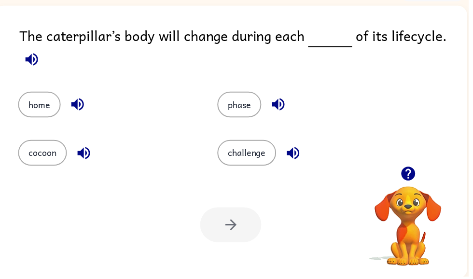
scroll to position [57, 0]
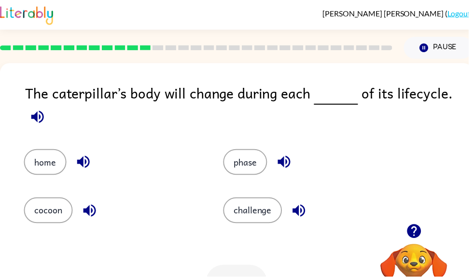
scroll to position [58, 0]
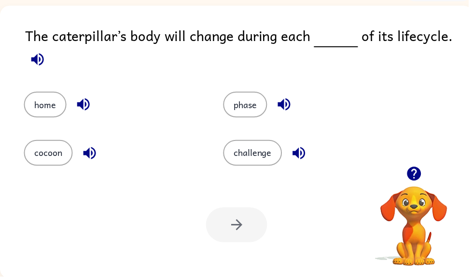
click at [251, 115] on button "phase" at bounding box center [247, 106] width 44 height 26
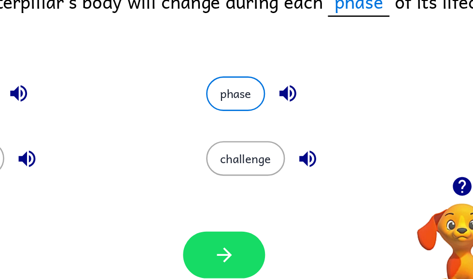
scroll to position [61, 0]
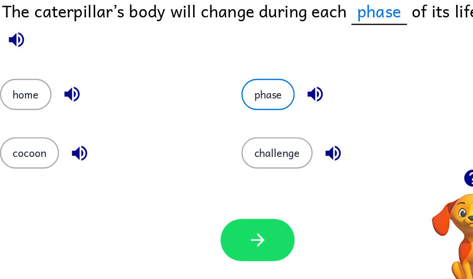
click at [217, 215] on button "button" at bounding box center [239, 224] width 62 height 35
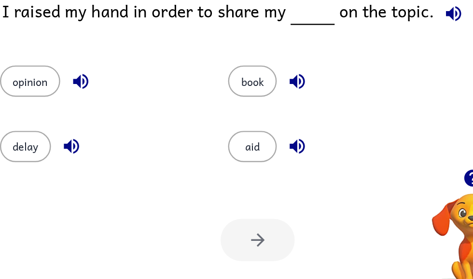
click at [44, 79] on button "opinion" at bounding box center [49, 92] width 50 height 26
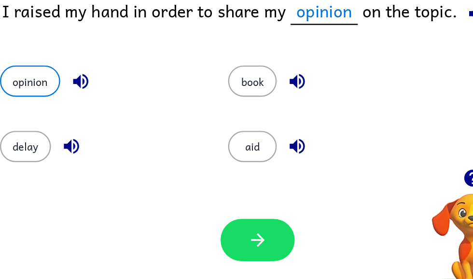
click at [238, 207] on button "button" at bounding box center [239, 224] width 62 height 35
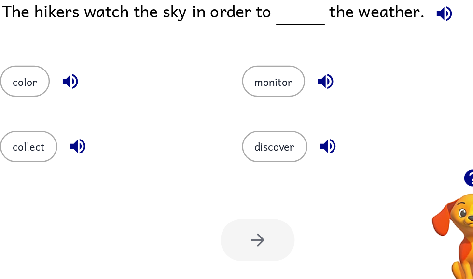
click at [245, 134] on button "discover" at bounding box center [253, 147] width 54 height 26
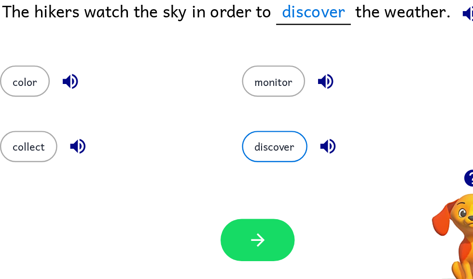
click at [238, 79] on button "monitor" at bounding box center [252, 92] width 53 height 26
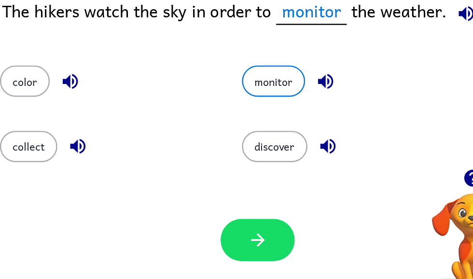
click at [228, 141] on div "discover" at bounding box center [308, 142] width 202 height 54
click at [230, 216] on icon "button" at bounding box center [238, 224] width 17 height 17
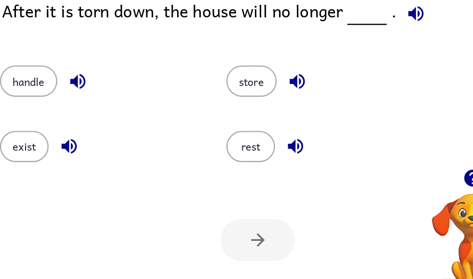
click at [26, 134] on button "exist" at bounding box center [44, 147] width 41 height 26
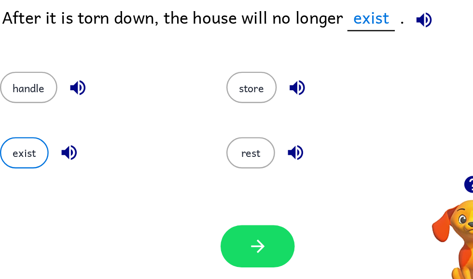
click at [237, 213] on button "button" at bounding box center [239, 224] width 62 height 35
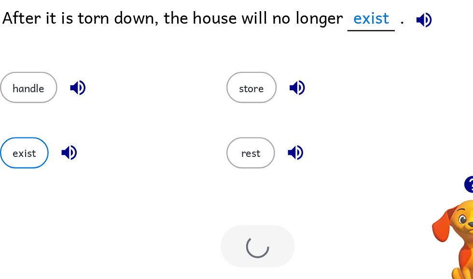
click at [237, 212] on div at bounding box center [239, 224] width 62 height 35
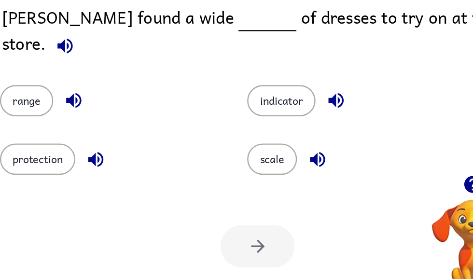
click at [244, 139] on button "scale" at bounding box center [250, 152] width 41 height 26
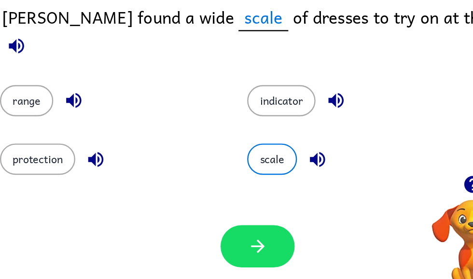
click at [224, 218] on button "button" at bounding box center [239, 224] width 62 height 35
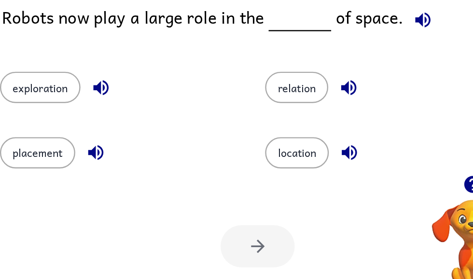
click at [260, 137] on button "location" at bounding box center [271, 147] width 53 height 26
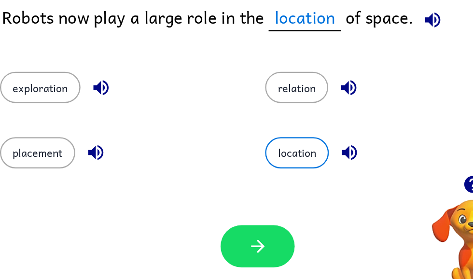
click at [250, 84] on button "relation" at bounding box center [271, 92] width 53 height 26
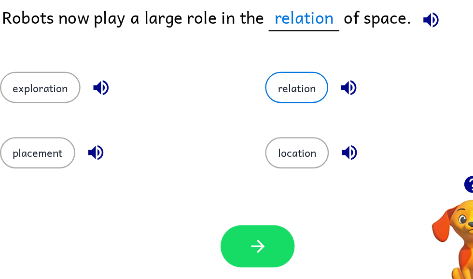
click at [33, 79] on button "exploration" at bounding box center [57, 92] width 67 height 26
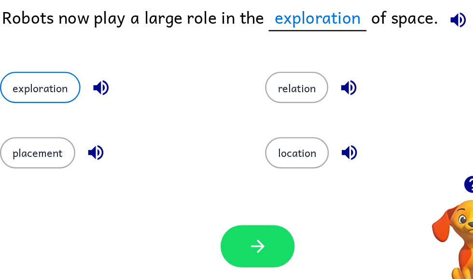
click at [245, 79] on button "relation" at bounding box center [271, 92] width 53 height 26
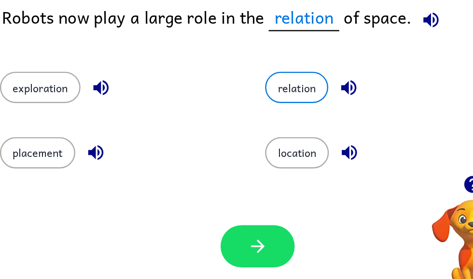
click at [214, 207] on button "button" at bounding box center [239, 224] width 62 height 35
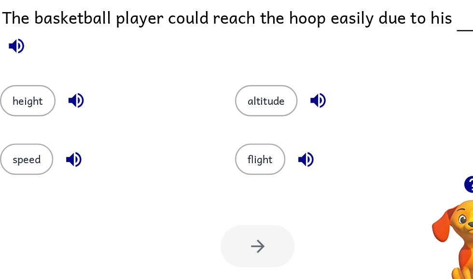
click at [24, 90] on button "height" at bounding box center [47, 103] width 46 height 26
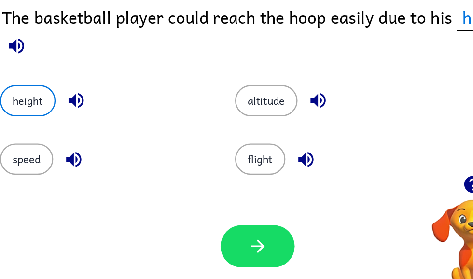
click at [226, 213] on button "button" at bounding box center [239, 224] width 62 height 35
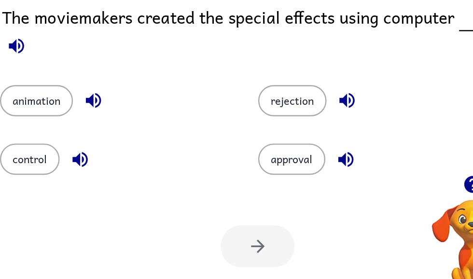
scroll to position [0, 0]
click at [26, 95] on button "animation" at bounding box center [54, 103] width 61 height 26
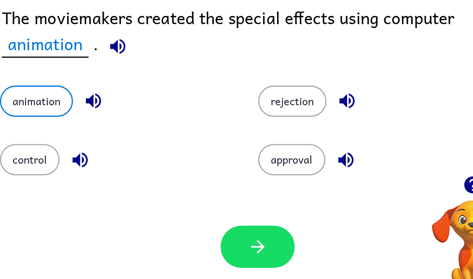
click at [230, 216] on icon "button" at bounding box center [238, 224] width 17 height 17
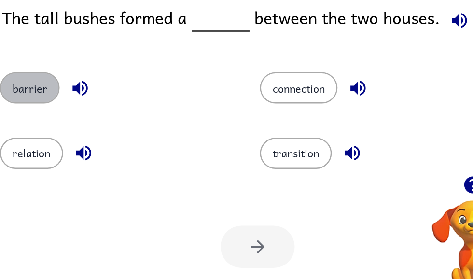
click at [37, 79] on button "barrier" at bounding box center [49, 92] width 50 height 26
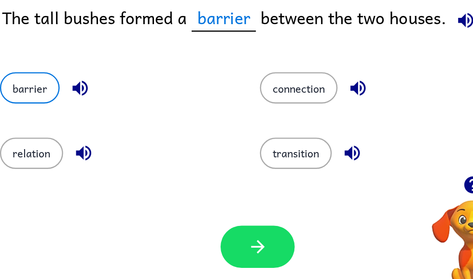
click at [37, 79] on button "barrier" at bounding box center [49, 92] width 50 height 26
click at [208, 220] on button "button" at bounding box center [239, 224] width 62 height 35
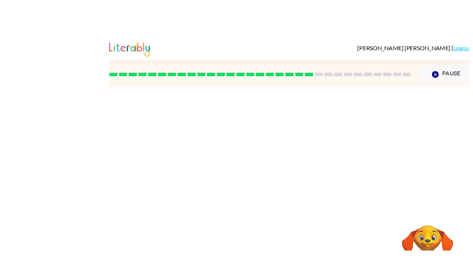
scroll to position [30, 0]
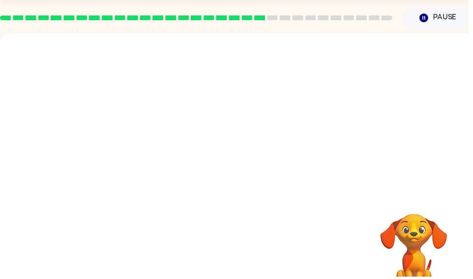
click at [437, 177] on div at bounding box center [238, 114] width 477 height 162
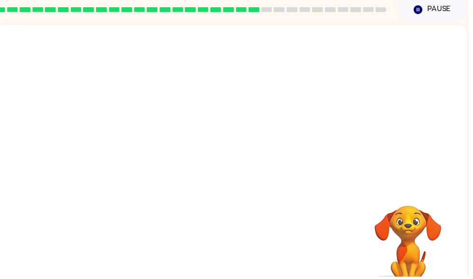
scroll to position [0, 6]
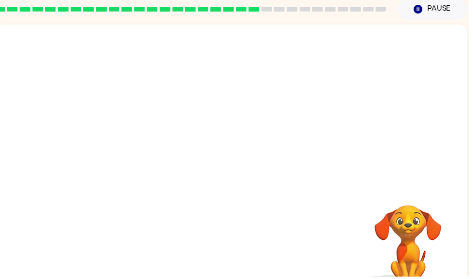
click at [448, 3] on button "Pause Pause" at bounding box center [437, 9] width 70 height 22
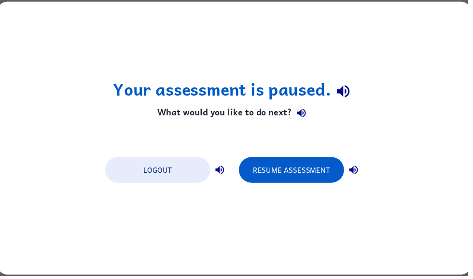
scroll to position [0, 0]
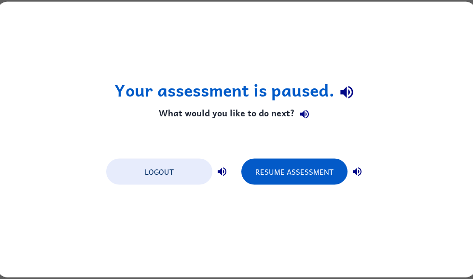
click at [317, 177] on button "Resume Assessment" at bounding box center [294, 172] width 106 height 26
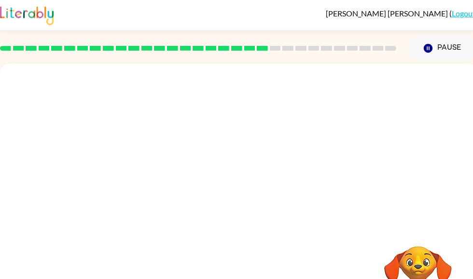
click at [429, 15] on span "[PERSON_NAME]" at bounding box center [386, 13] width 123 height 9
click at [426, 15] on span "[PERSON_NAME]" at bounding box center [386, 13] width 123 height 9
click at [410, 15] on span "[PERSON_NAME]" at bounding box center [386, 13] width 123 height 9
click at [417, 16] on span "[PERSON_NAME]" at bounding box center [386, 13] width 123 height 9
click at [437, 16] on span "[PERSON_NAME]" at bounding box center [386, 13] width 123 height 9
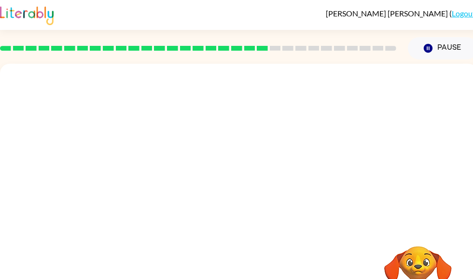
click at [436, 16] on span "[PERSON_NAME]" at bounding box center [386, 13] width 123 height 9
click at [447, 14] on span "[PERSON_NAME]" at bounding box center [386, 13] width 123 height 9
click at [411, 8] on div "[PERSON_NAME] ( Logout )" at bounding box center [238, 15] width 477 height 30
click at [411, 7] on div "[PERSON_NAME] ( Logout )" at bounding box center [238, 15] width 477 height 30
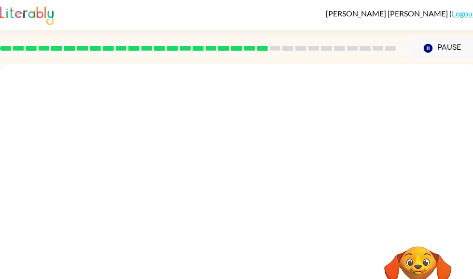
click at [411, 9] on span "[PERSON_NAME]" at bounding box center [386, 13] width 123 height 9
click at [412, 8] on div "[PERSON_NAME] ( Logout )" at bounding box center [238, 15] width 477 height 30
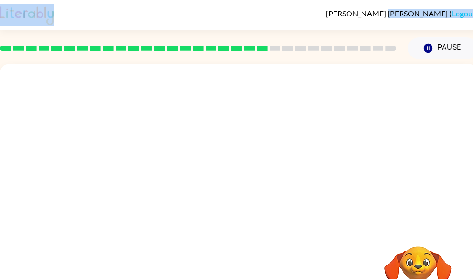
copy div "[PERSON_NAME] ( Logout )"
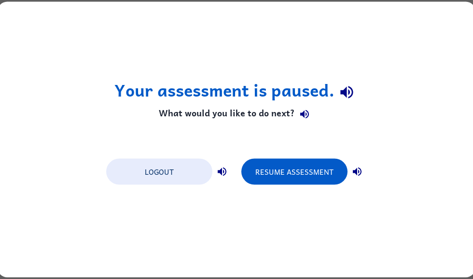
click at [318, 168] on button "Resume Assessment" at bounding box center [294, 172] width 106 height 26
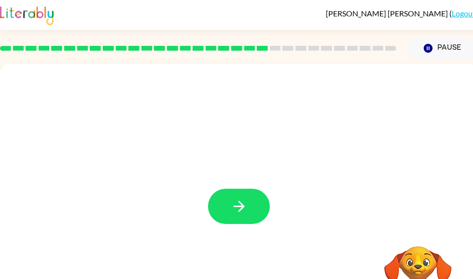
click at [246, 199] on icon "button" at bounding box center [238, 206] width 17 height 17
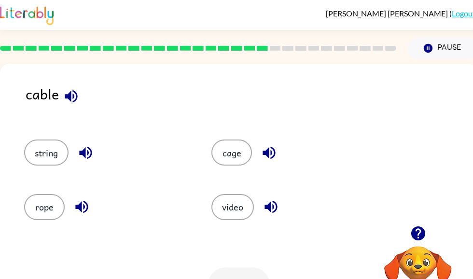
click at [433, 17] on span "[PERSON_NAME]" at bounding box center [386, 13] width 123 height 9
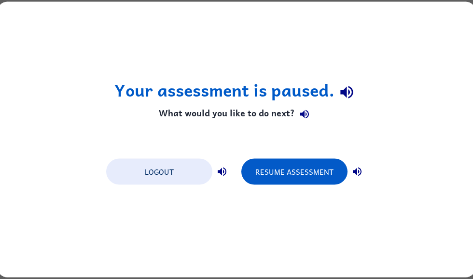
click at [321, 163] on button "Resume Assessment" at bounding box center [294, 172] width 106 height 26
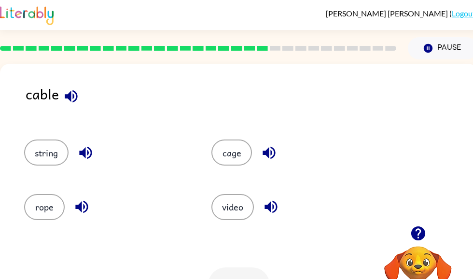
click at [242, 151] on button "cage" at bounding box center [231, 152] width 41 height 26
click at [414, 231] on icon "button" at bounding box center [417, 233] width 14 height 14
click at [44, 162] on button "string" at bounding box center [46, 152] width 44 height 26
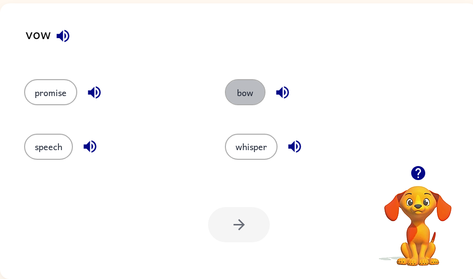
scroll to position [61, 0]
click at [257, 97] on button "bow" at bounding box center [245, 92] width 41 height 26
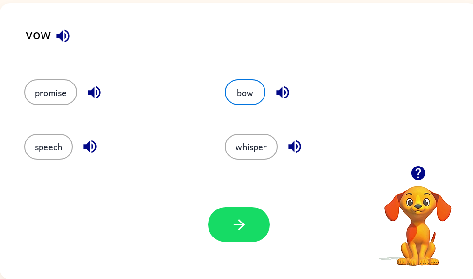
click at [248, 231] on button "button" at bounding box center [239, 224] width 62 height 35
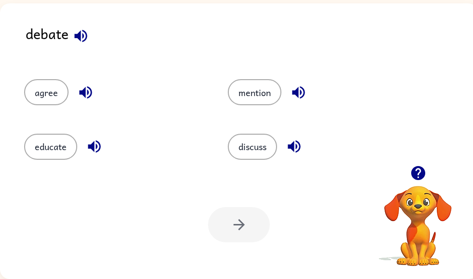
click at [254, 149] on button "discuss" at bounding box center [252, 147] width 49 height 26
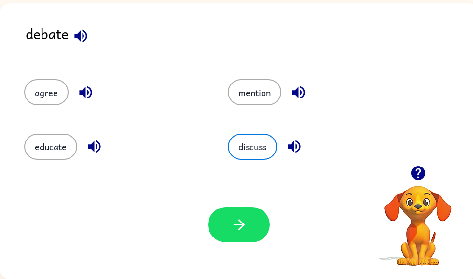
click at [245, 225] on icon "button" at bounding box center [238, 224] width 17 height 17
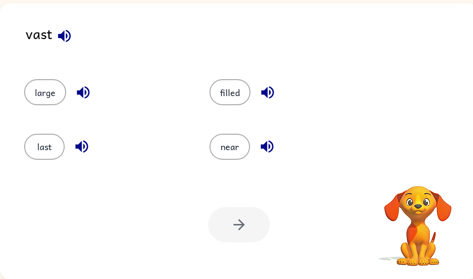
click at [258, 258] on div "Your browser must support playing .mp4 files to use Literably. Please try using…" at bounding box center [238, 224] width 477 height 108
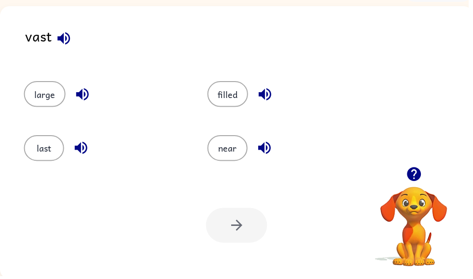
scroll to position [58, 0]
click at [231, 86] on button "filled" at bounding box center [229, 94] width 41 height 26
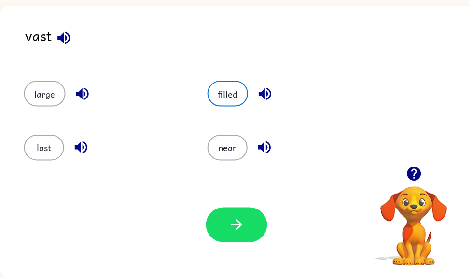
click at [250, 224] on button "button" at bounding box center [239, 226] width 62 height 35
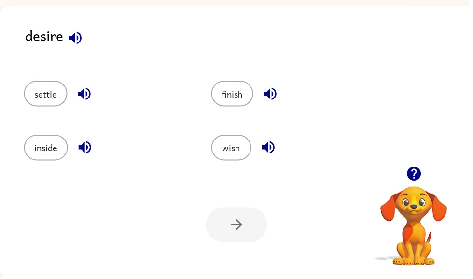
click at [56, 147] on button "inside" at bounding box center [46, 149] width 44 height 26
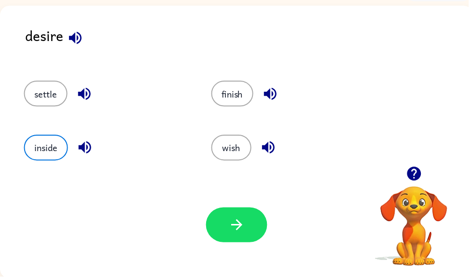
click at [239, 227] on icon "button" at bounding box center [238, 226] width 11 height 11
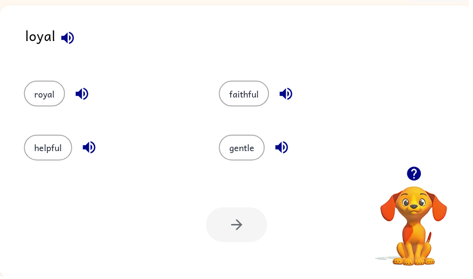
click at [256, 152] on button "gentle" at bounding box center [244, 149] width 46 height 26
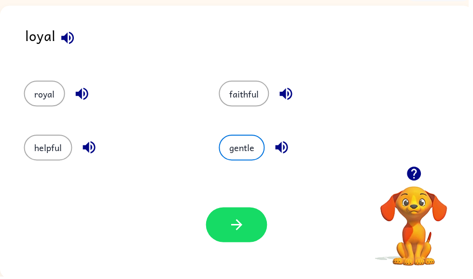
scroll to position [57, 0]
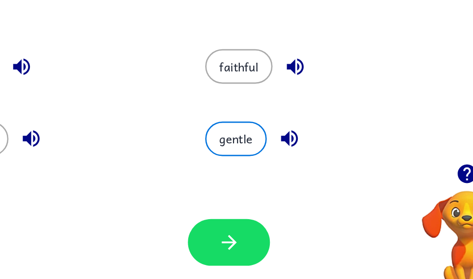
click at [230, 219] on icon "button" at bounding box center [238, 227] width 17 height 17
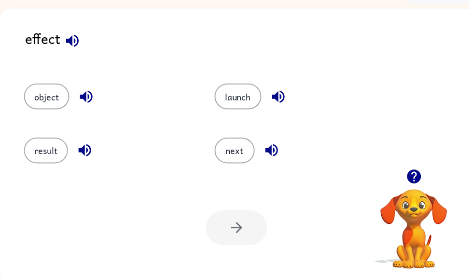
scroll to position [55, 0]
click at [38, 148] on button "result" at bounding box center [46, 151] width 44 height 26
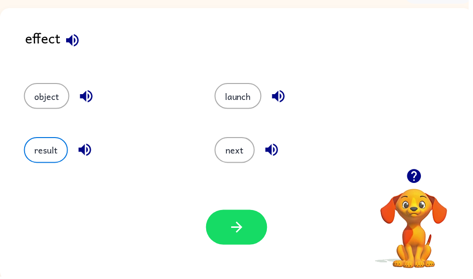
click at [250, 225] on button "button" at bounding box center [239, 229] width 62 height 35
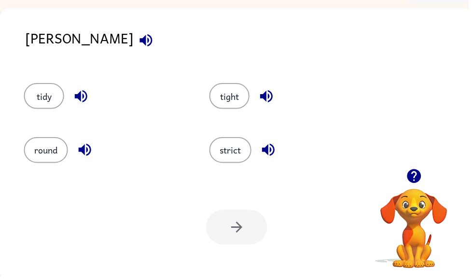
scroll to position [41, 0]
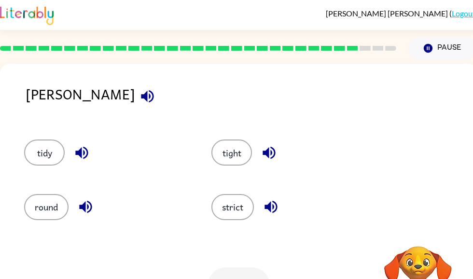
scroll to position [39, 0]
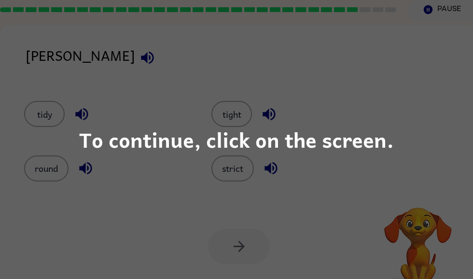
click at [318, 145] on div "To continue, click on the screen." at bounding box center [236, 139] width 314 height 33
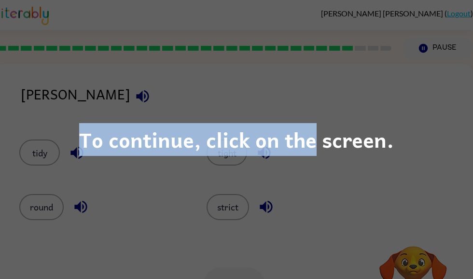
scroll to position [0, 6]
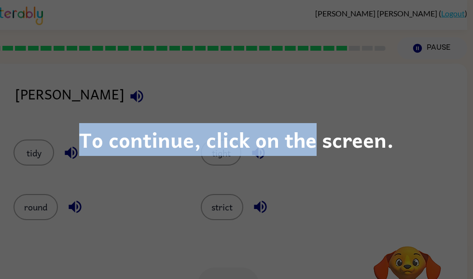
click at [367, 201] on div "To continue, click on the screen." at bounding box center [236, 139] width 473 height 279
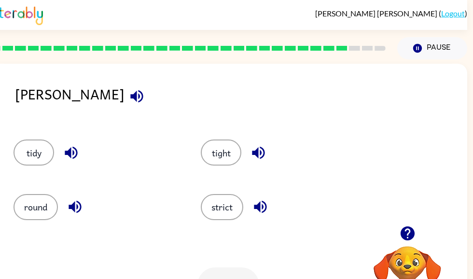
click at [447, 46] on button "Pause Pause" at bounding box center [432, 48] width 70 height 22
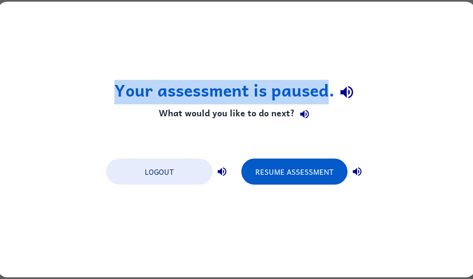
click at [298, 173] on button "Resume Assessment" at bounding box center [294, 172] width 106 height 26
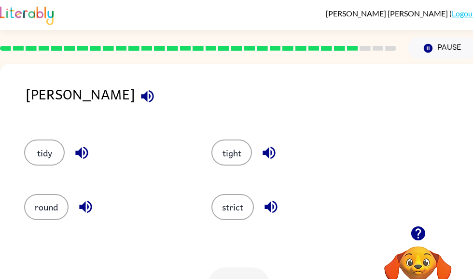
click at [278, 170] on div "tight" at bounding box center [286, 148] width 187 height 54
click at [235, 161] on button "tight" at bounding box center [231, 152] width 41 height 26
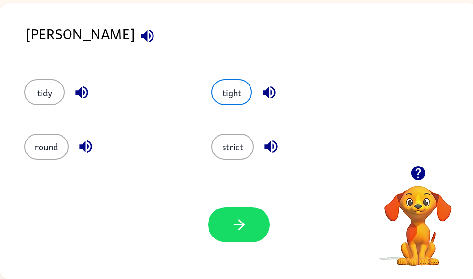
scroll to position [61, 0]
click at [258, 218] on button "button" at bounding box center [239, 224] width 62 height 35
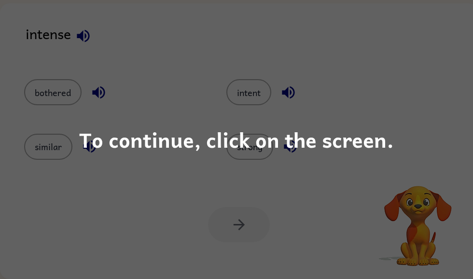
click at [377, 139] on div "To continue, click on the screen." at bounding box center [236, 139] width 314 height 33
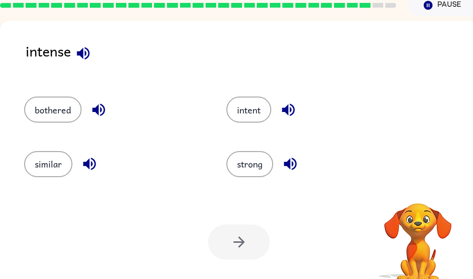
scroll to position [0, 0]
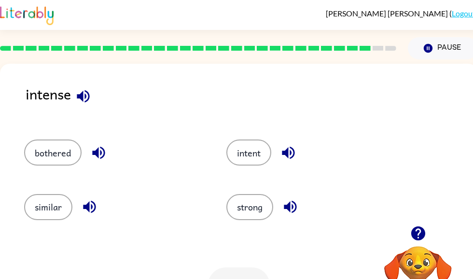
click at [263, 157] on button "intent" at bounding box center [248, 152] width 45 height 26
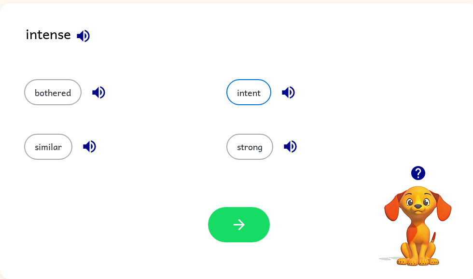
click at [256, 242] on button "button" at bounding box center [239, 224] width 62 height 35
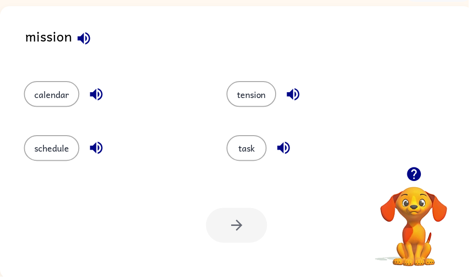
scroll to position [58, 0]
click at [253, 162] on button "task" at bounding box center [249, 149] width 41 height 26
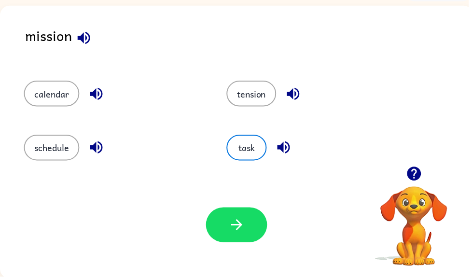
click at [254, 236] on button "button" at bounding box center [239, 226] width 62 height 35
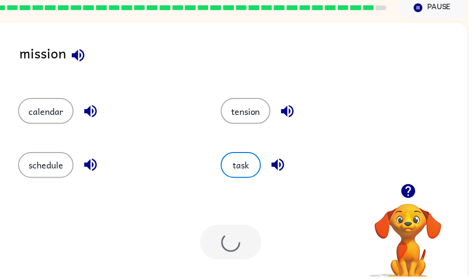
scroll to position [0, 6]
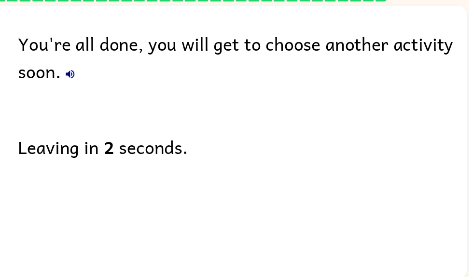
click at [69, 79] on icon "button" at bounding box center [71, 75] width 12 height 12
